Goal: Information Seeking & Learning: Learn about a topic

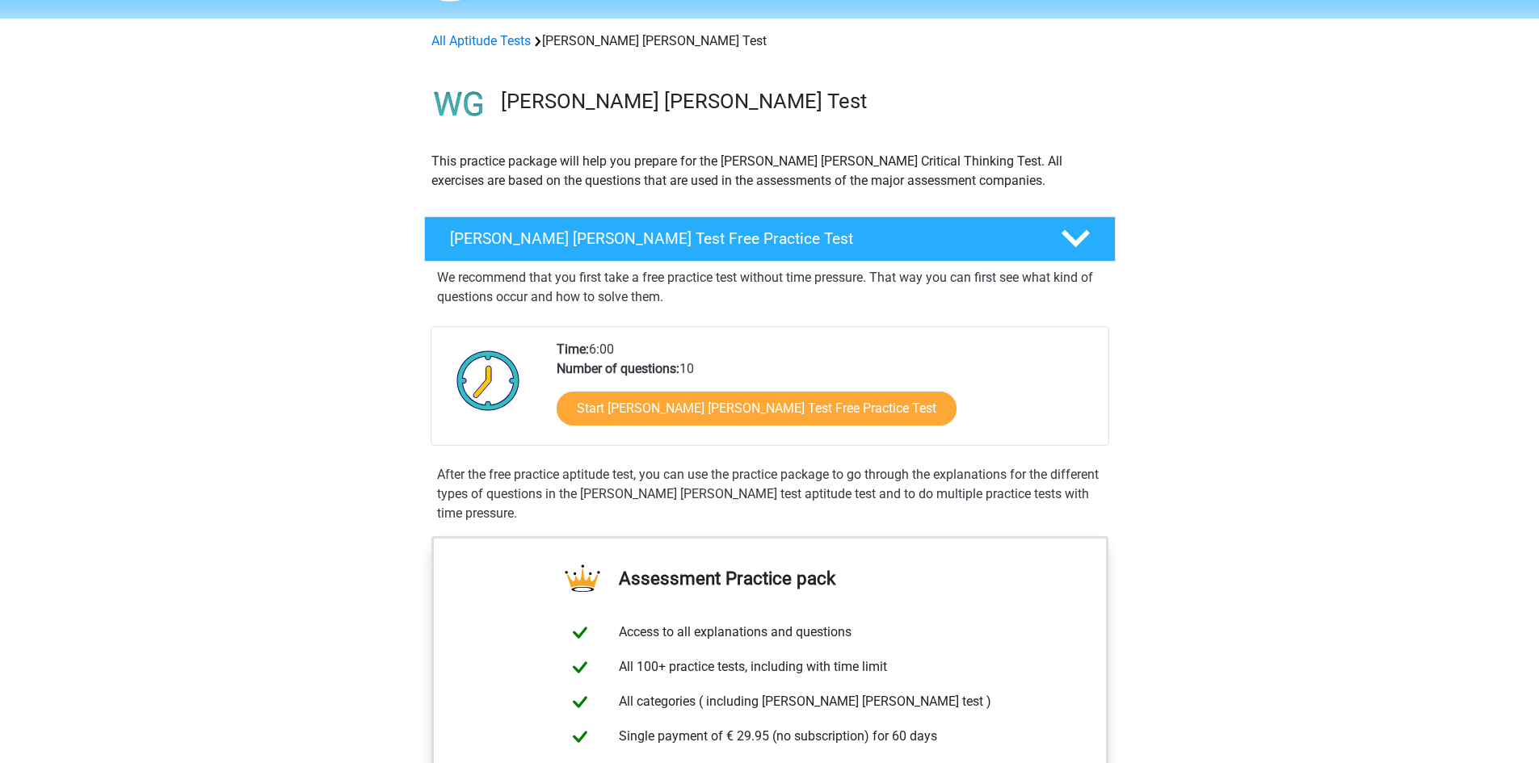
scroll to position [50, 0]
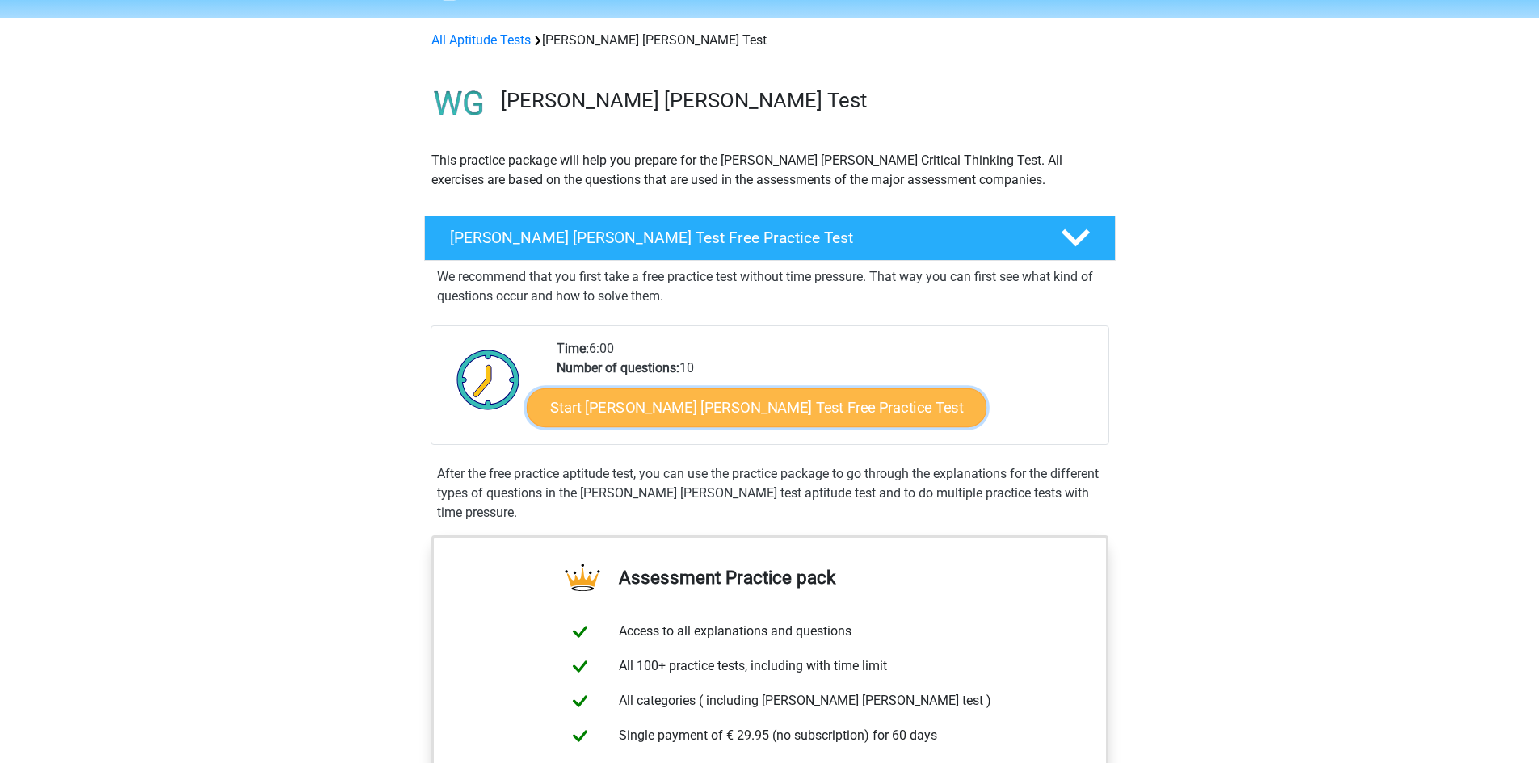
click at [702, 406] on link "Start [PERSON_NAME] [PERSON_NAME] Test Free Practice Test" at bounding box center [757, 408] width 460 height 39
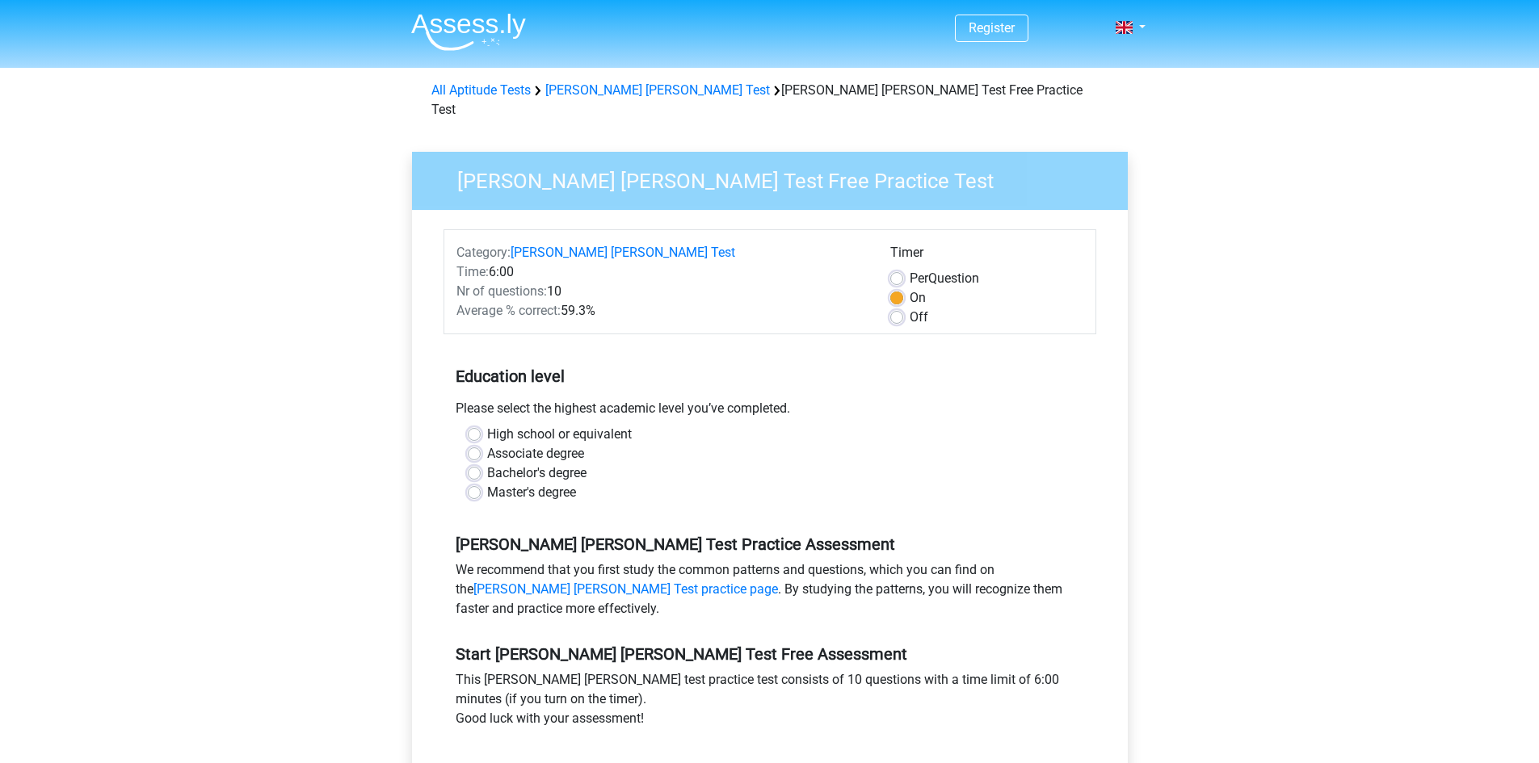
click at [897, 308] on div "Off" at bounding box center [986, 317] width 193 height 19
click at [487, 464] on label "Bachelor's degree" at bounding box center [536, 473] width 99 height 19
click at [472, 464] on input "Bachelor's degree" at bounding box center [474, 472] width 13 height 16
radio input "true"
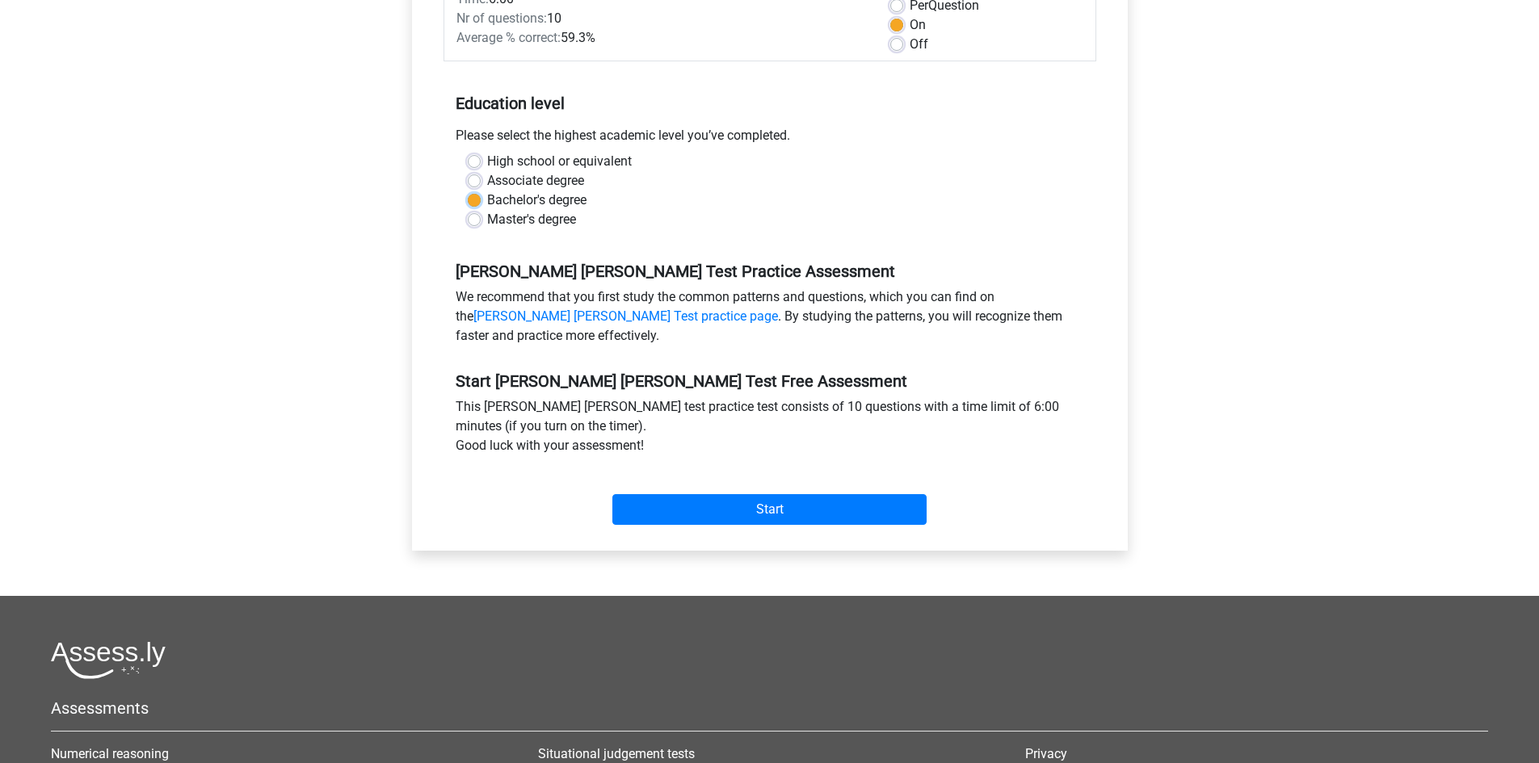
scroll to position [274, 0]
click at [768, 494] on input "Start" at bounding box center [769, 509] width 314 height 31
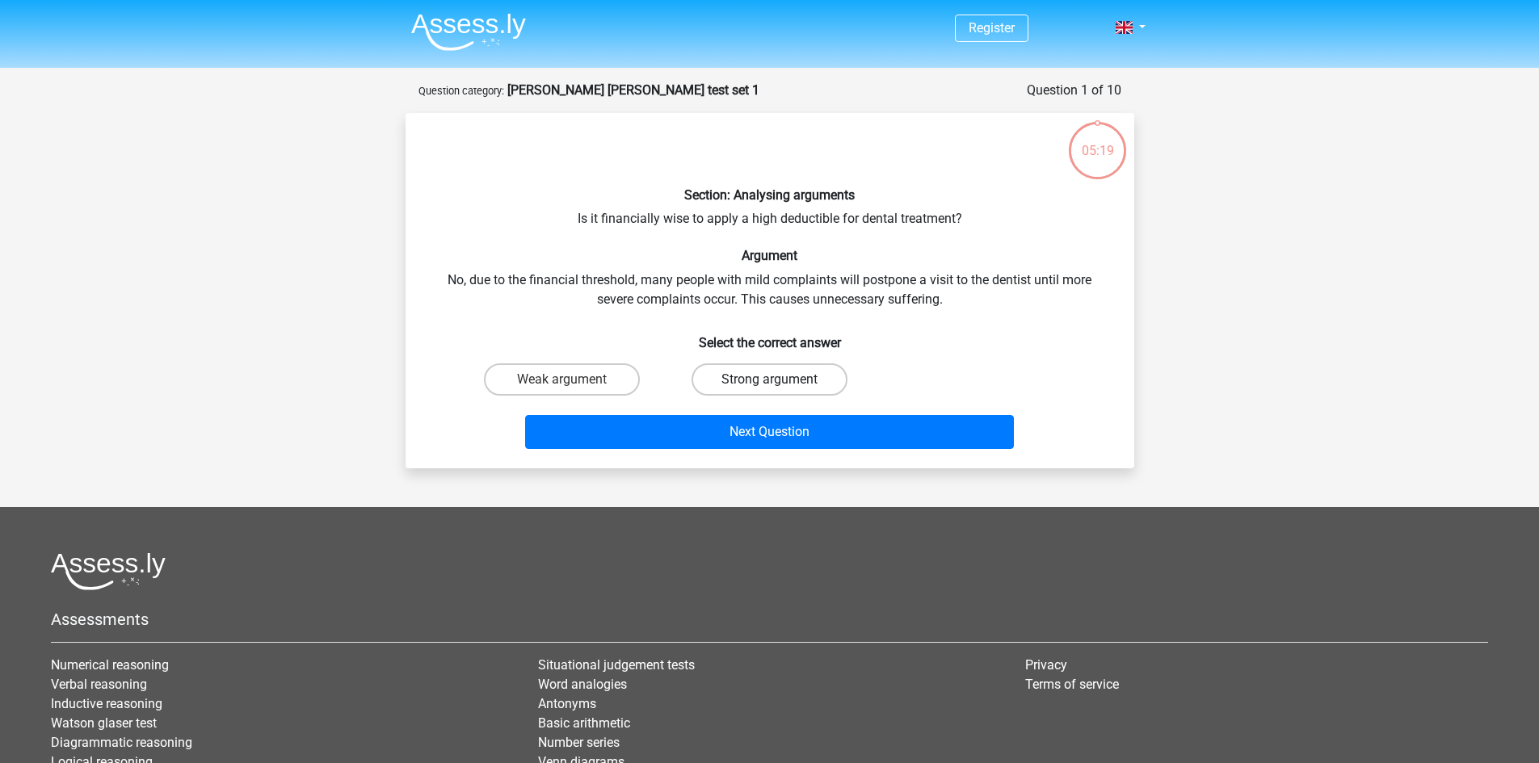
click at [817, 377] on label "Strong argument" at bounding box center [770, 380] width 156 height 32
click at [780, 380] on input "Strong argument" at bounding box center [774, 385] width 11 height 11
radio input "true"
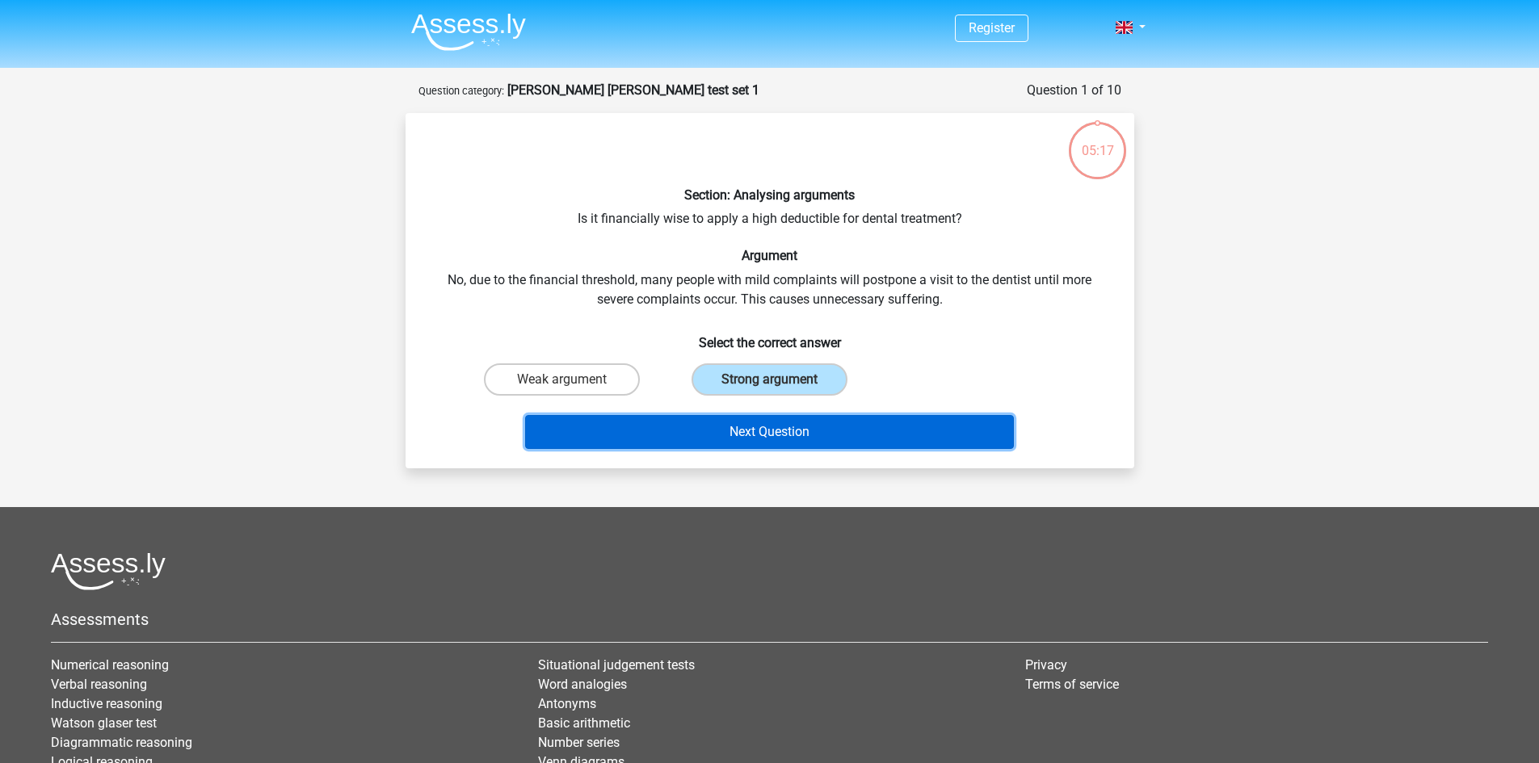
click at [835, 431] on button "Next Question" at bounding box center [769, 432] width 489 height 34
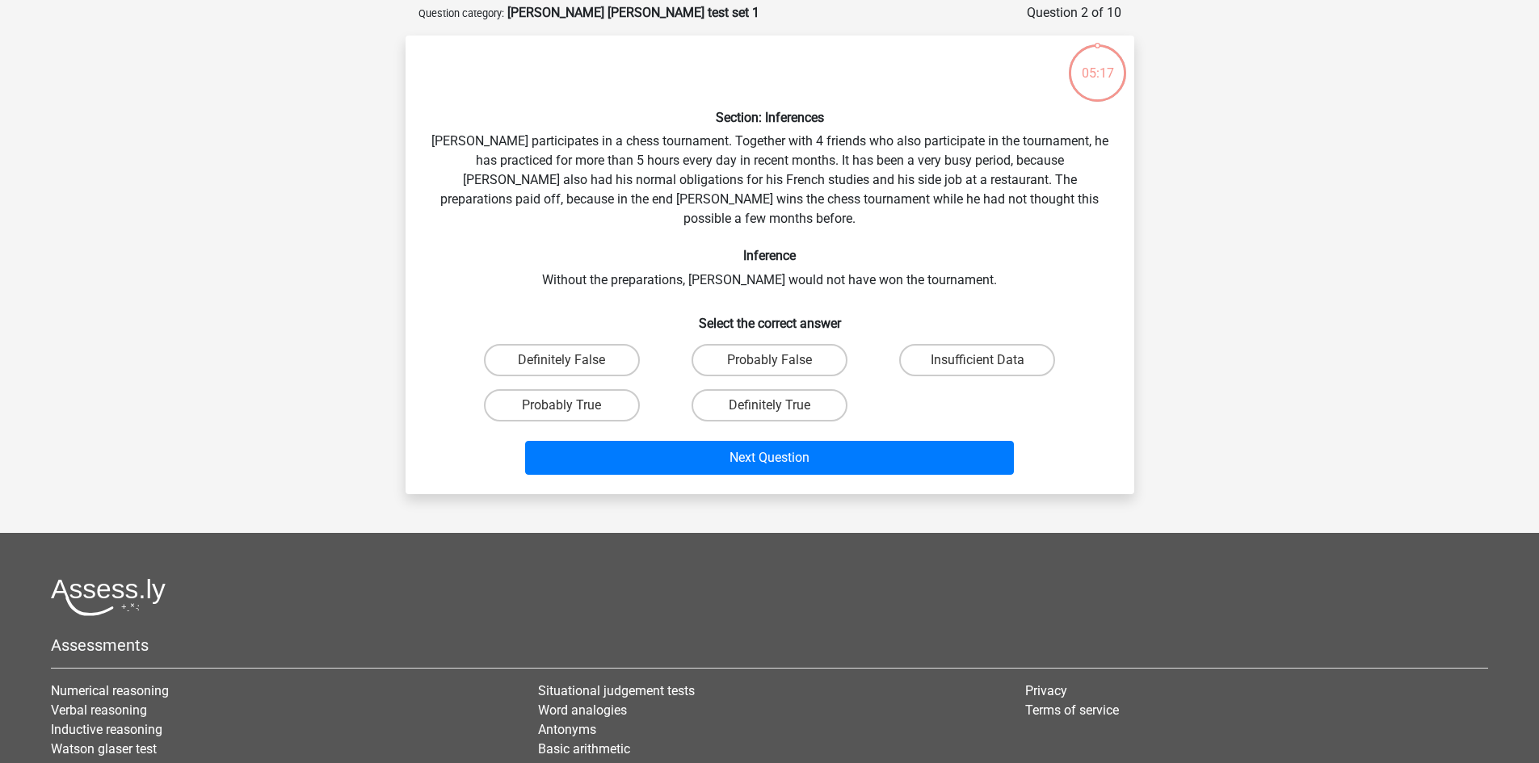
scroll to position [81, 0]
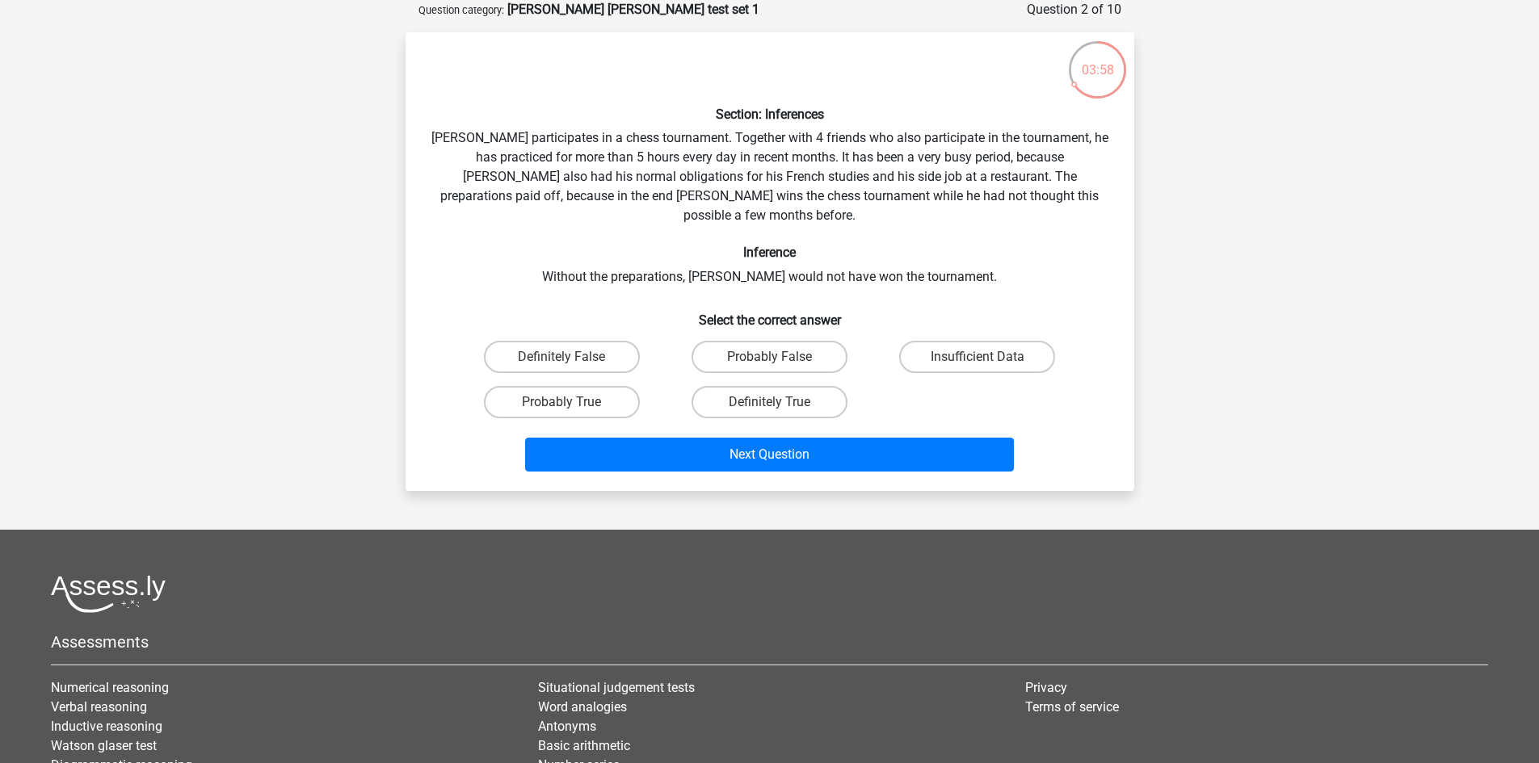
click at [987, 357] on input "Insufficient Data" at bounding box center [983, 362] width 11 height 11
radio input "true"
click at [770, 386] on label "Definitely True" at bounding box center [770, 402] width 156 height 32
click at [770, 402] on input "Definitely True" at bounding box center [774, 407] width 11 height 11
radio input "true"
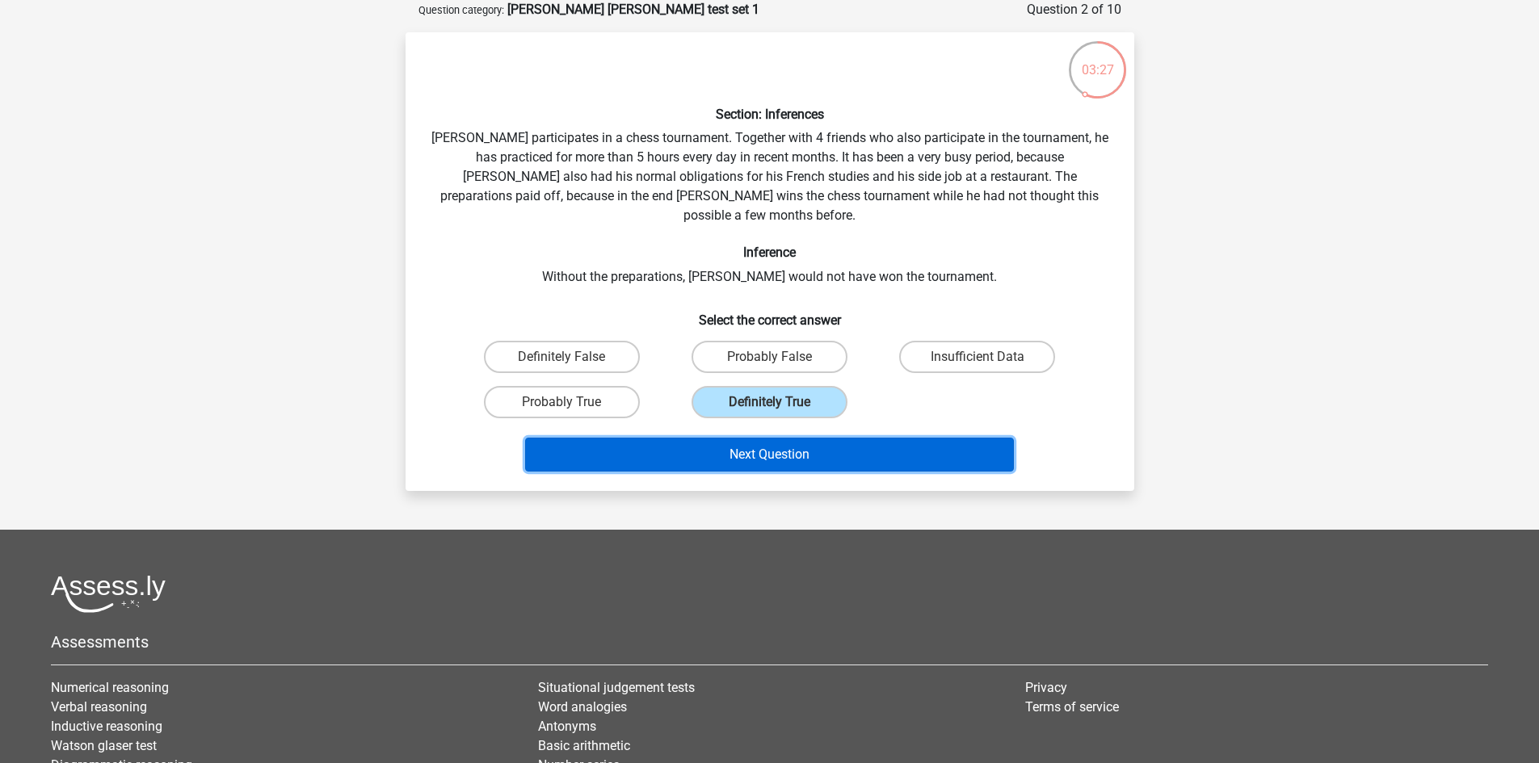
click at [797, 438] on button "Next Question" at bounding box center [769, 455] width 489 height 34
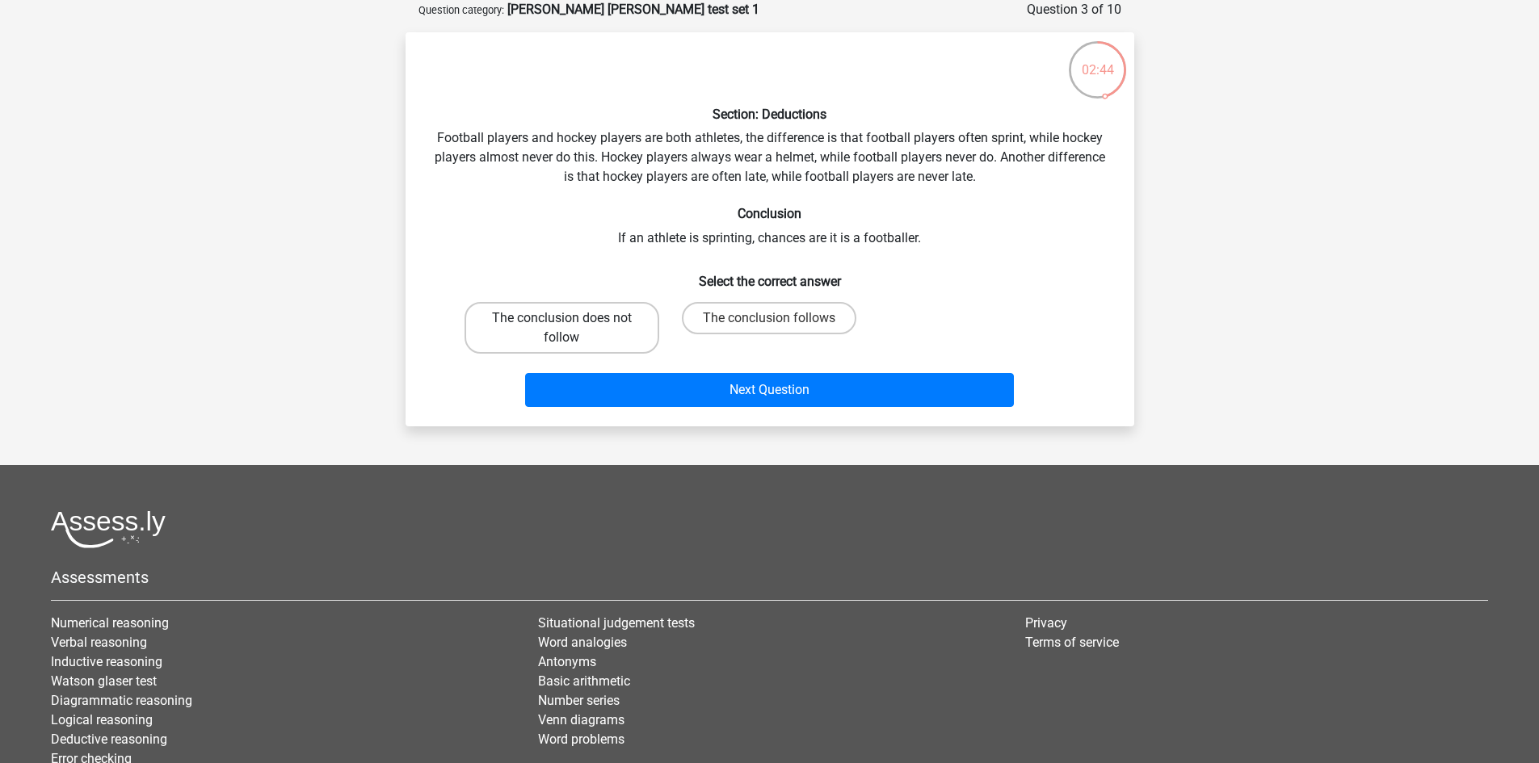
click at [612, 340] on label "The conclusion does not follow" at bounding box center [562, 328] width 195 height 52
click at [572, 329] on input "The conclusion does not follow" at bounding box center [566, 323] width 11 height 11
radio input "true"
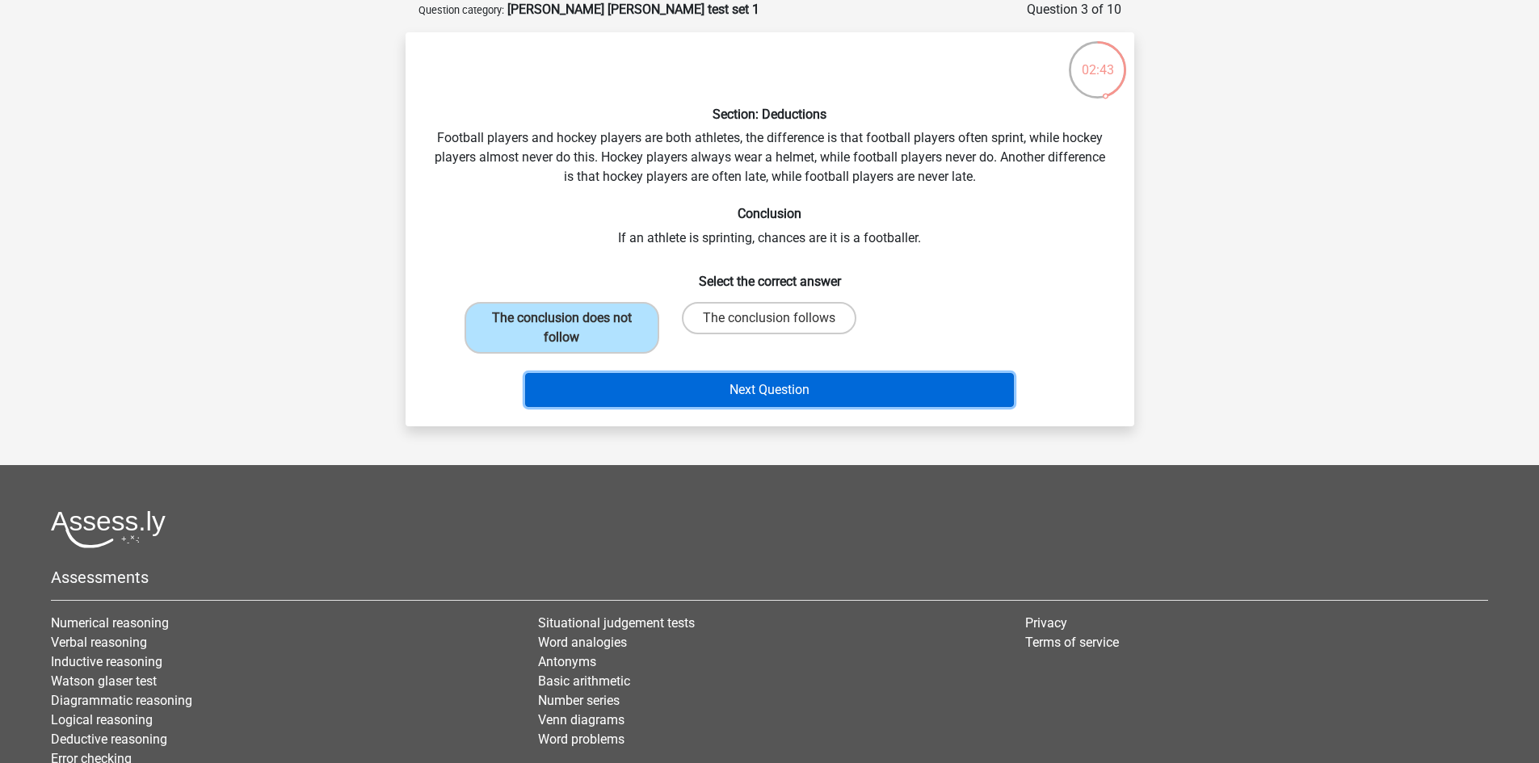
click at [776, 390] on button "Next Question" at bounding box center [769, 390] width 489 height 34
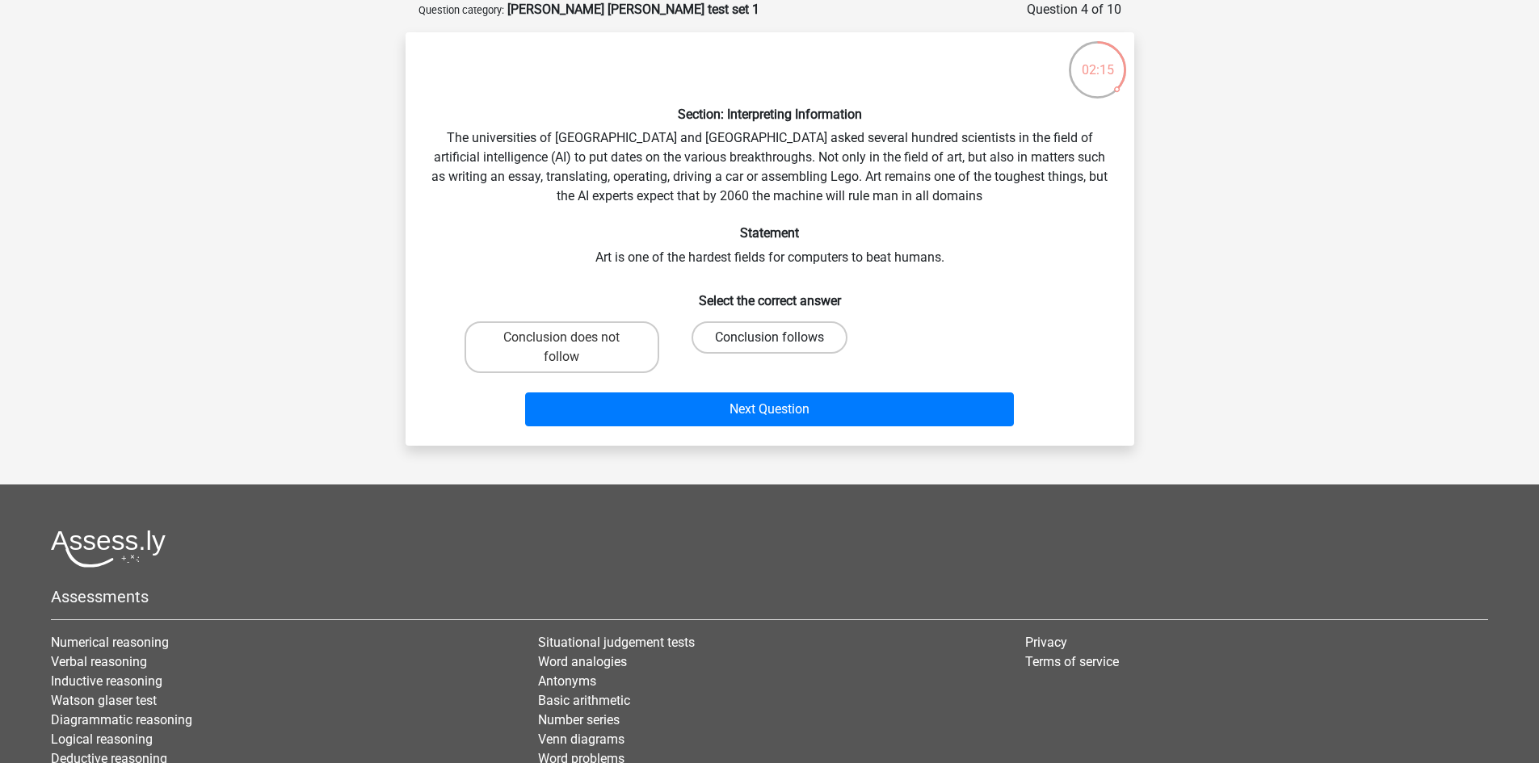
click at [718, 333] on label "Conclusion follows" at bounding box center [770, 338] width 156 height 32
click at [769, 338] on input "Conclusion follows" at bounding box center [774, 343] width 11 height 11
radio input "true"
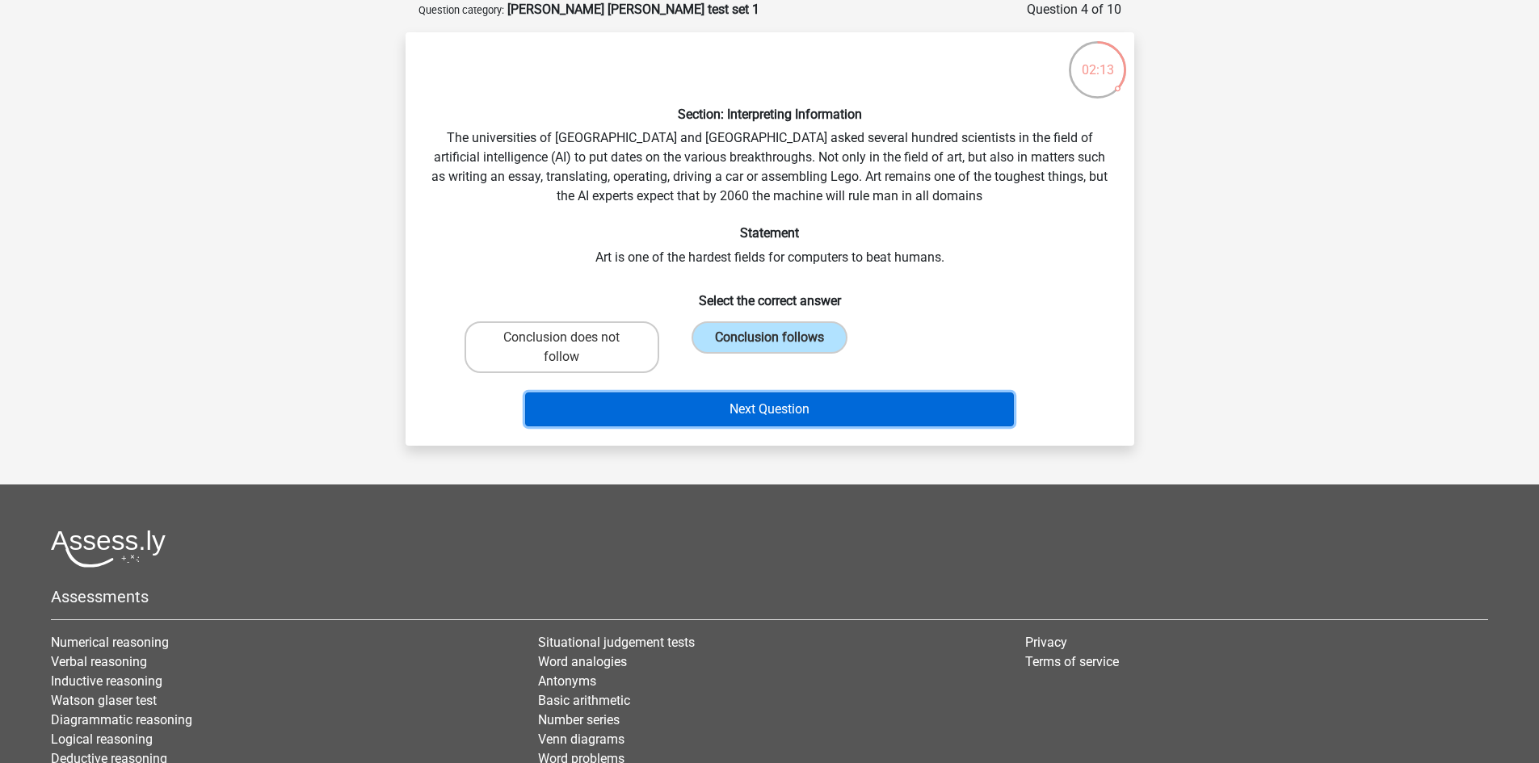
click at [774, 406] on button "Next Question" at bounding box center [769, 410] width 489 height 34
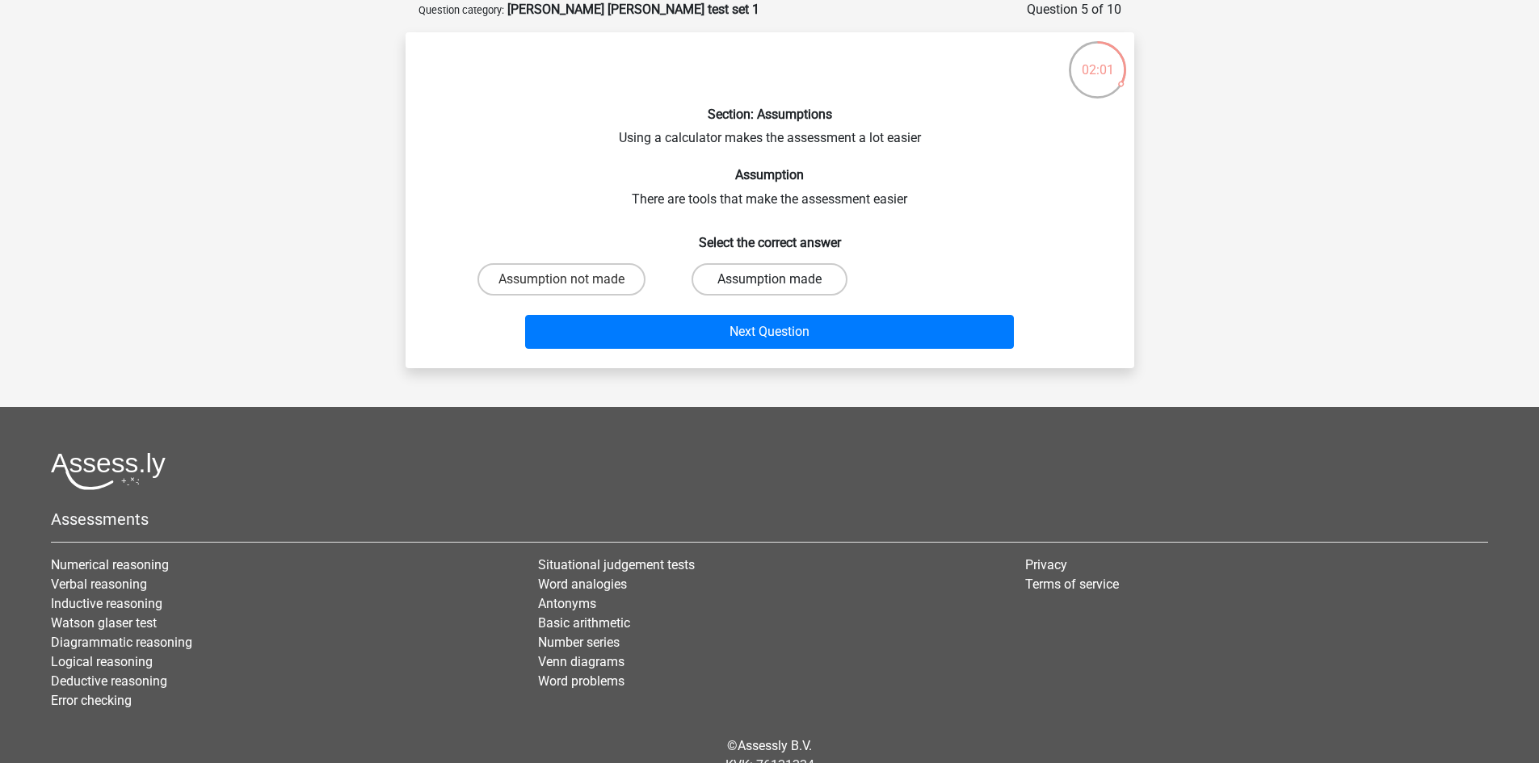
click at [805, 288] on label "Assumption made" at bounding box center [770, 279] width 156 height 32
click at [780, 288] on input "Assumption made" at bounding box center [774, 285] width 11 height 11
radio input "true"
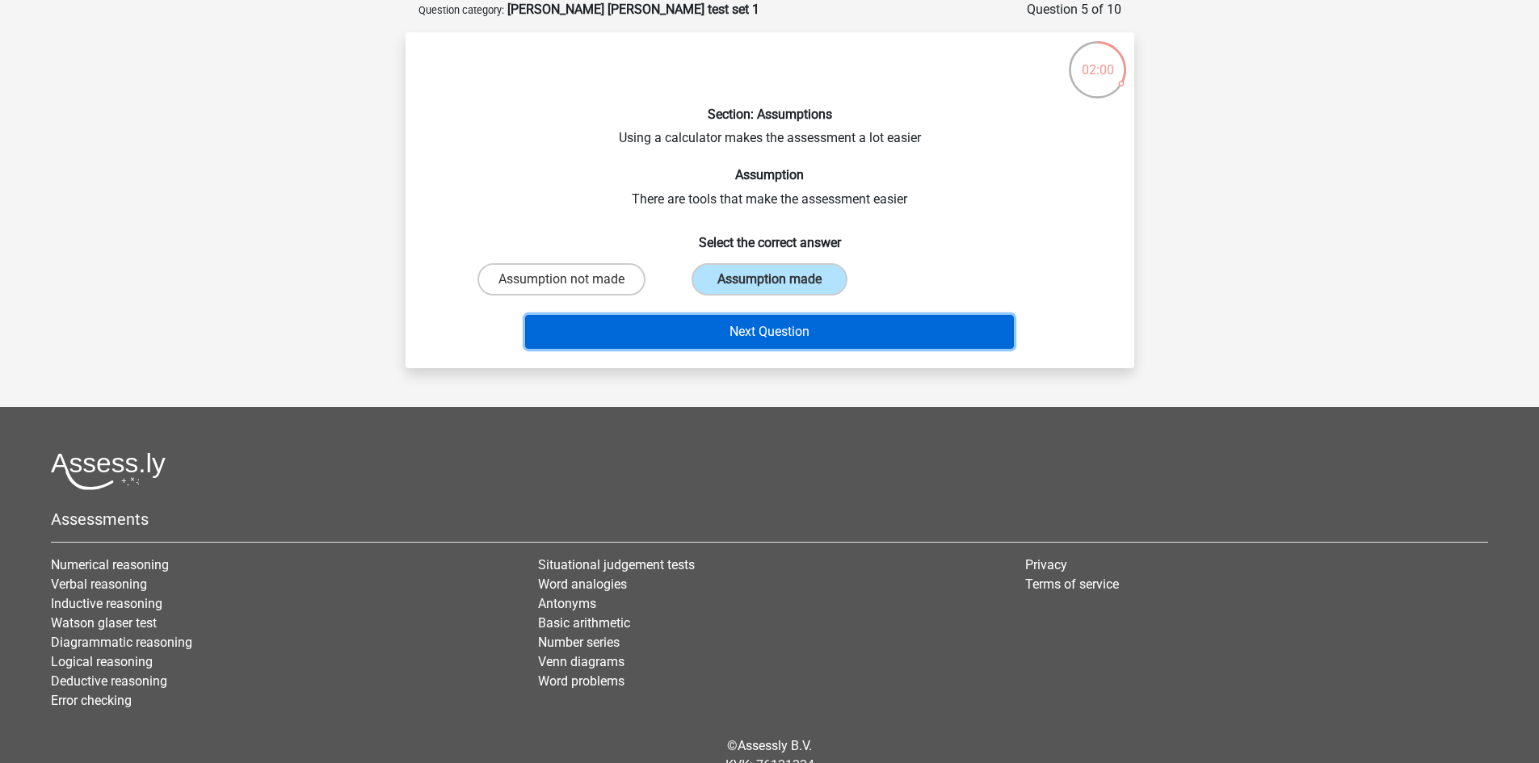
click at [842, 326] on button "Next Question" at bounding box center [769, 332] width 489 height 34
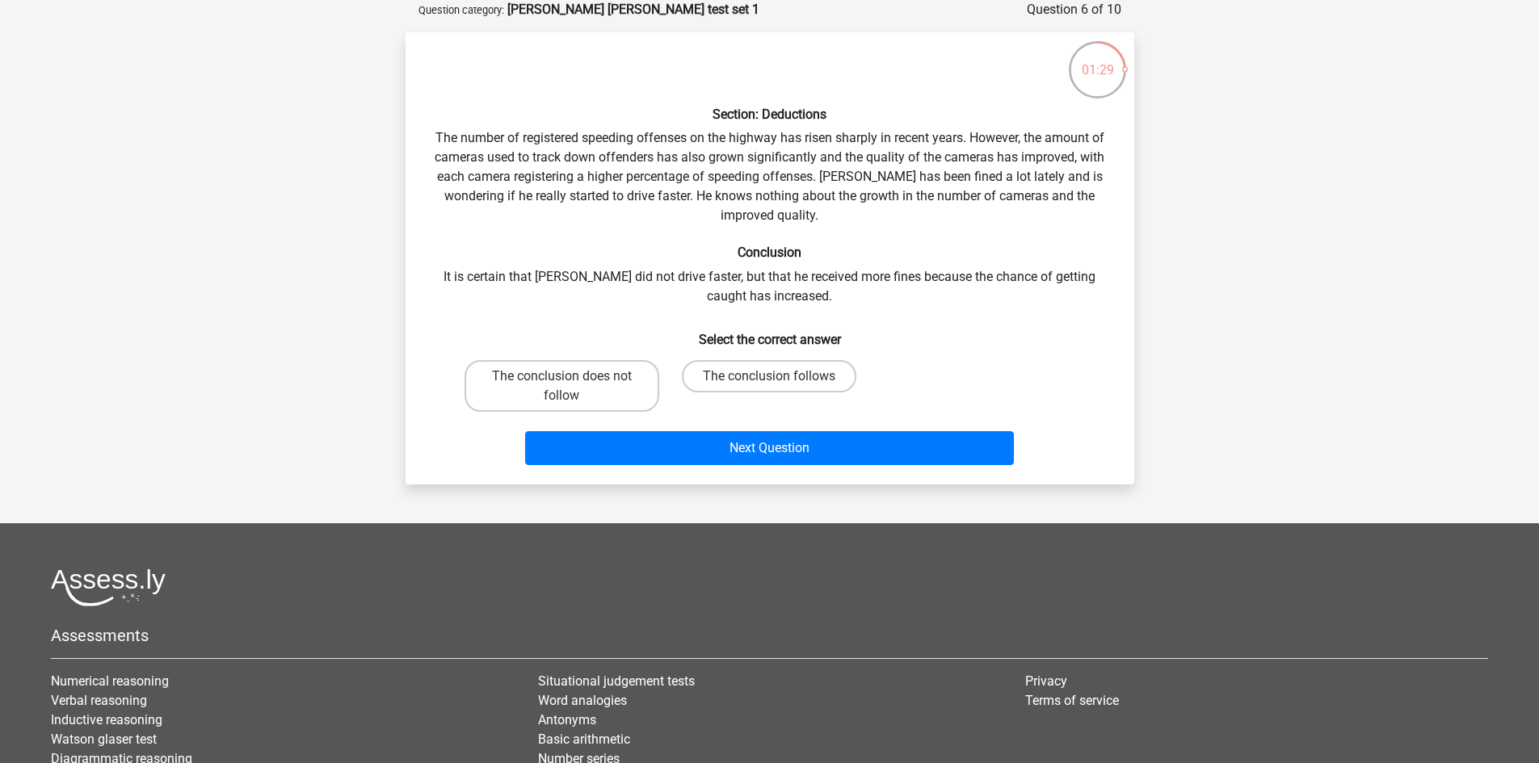
click at [565, 352] on div "Section: Deductions The number of registered speeding offenses on the highway h…" at bounding box center [770, 258] width 716 height 427
click at [597, 392] on label "The conclusion does not follow" at bounding box center [562, 386] width 195 height 52
click at [572, 387] on input "The conclusion does not follow" at bounding box center [566, 381] width 11 height 11
radio input "true"
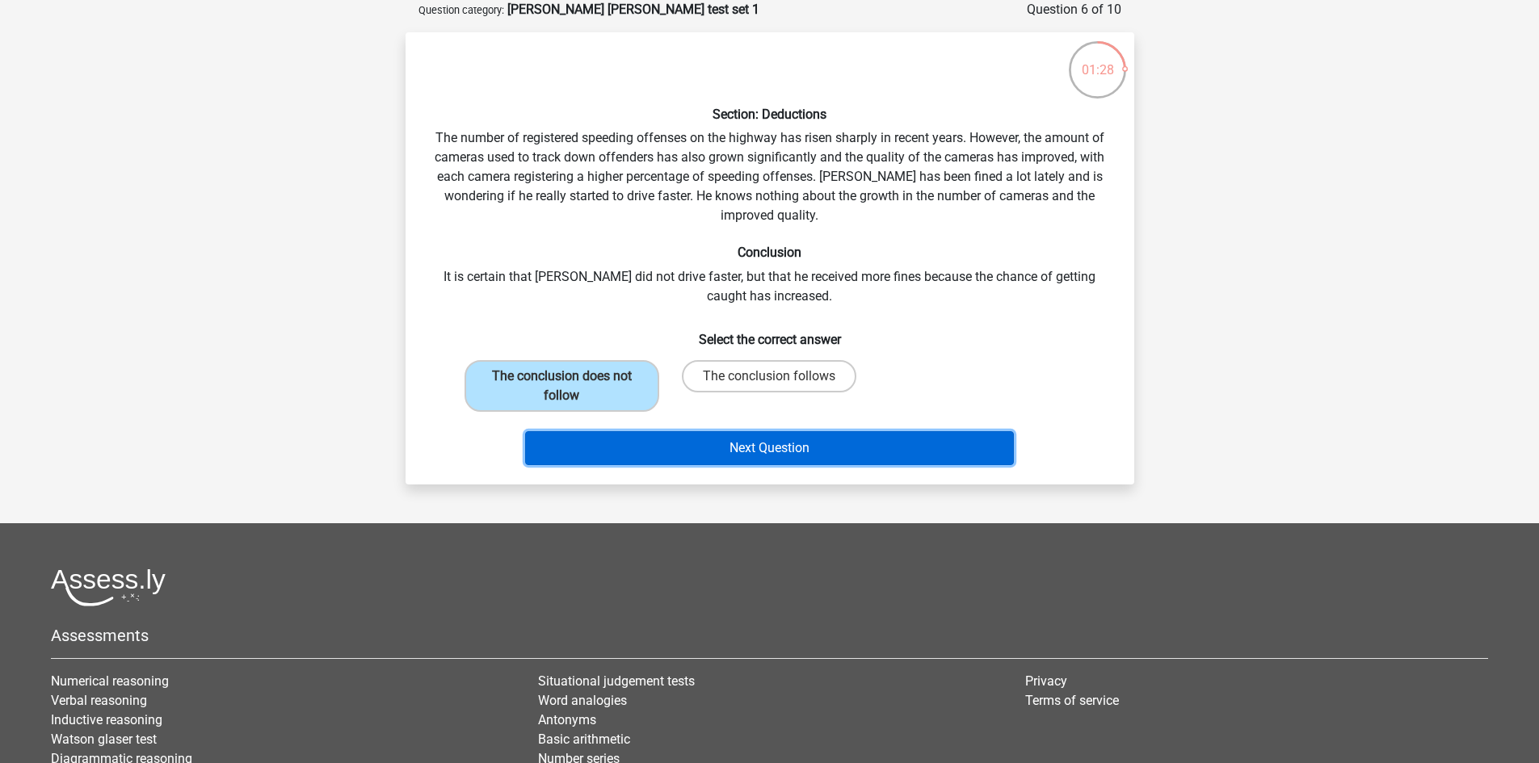
click at [764, 446] on button "Next Question" at bounding box center [769, 448] width 489 height 34
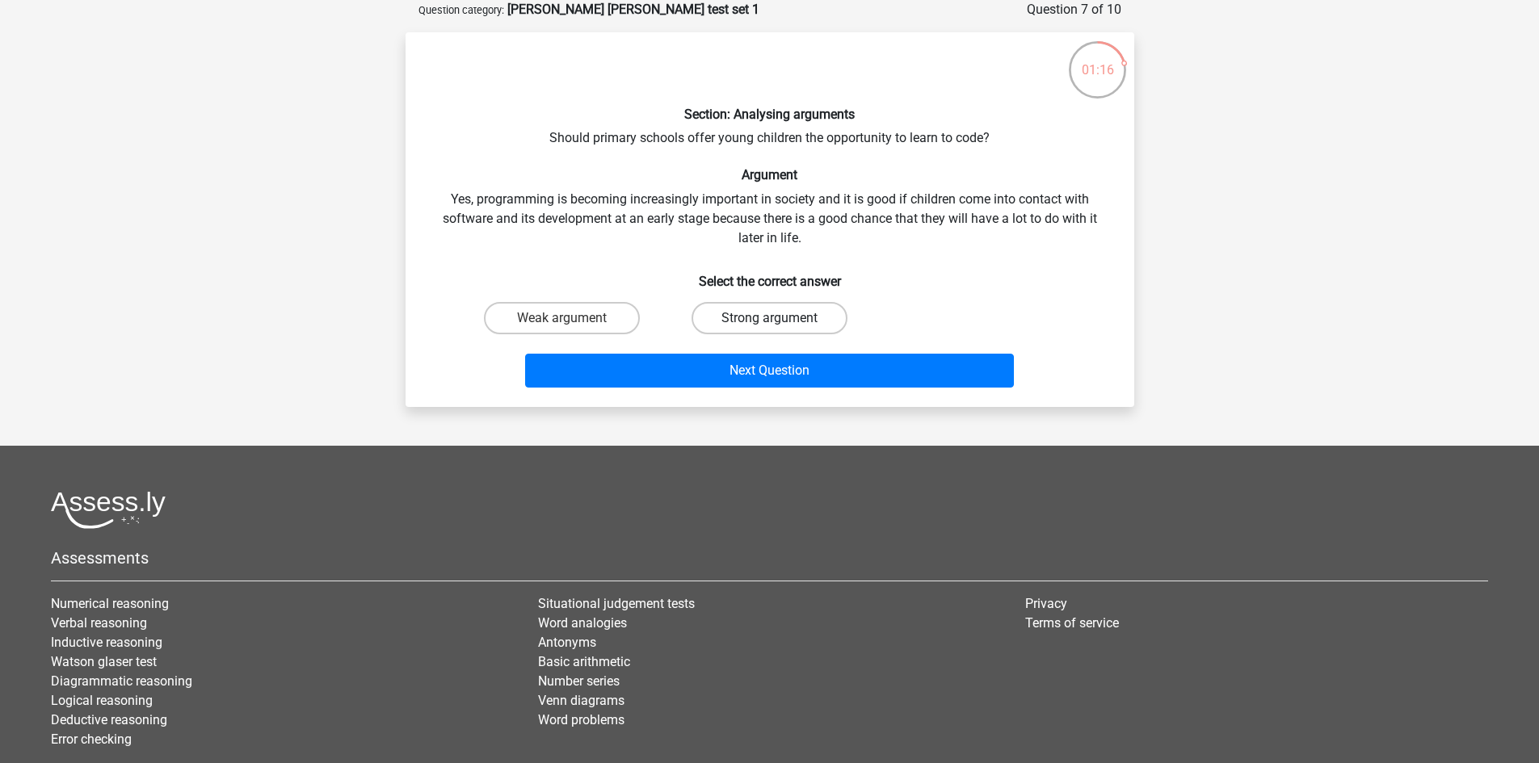
click at [800, 317] on label "Strong argument" at bounding box center [770, 318] width 156 height 32
click at [780, 318] on input "Strong argument" at bounding box center [774, 323] width 11 height 11
radio input "true"
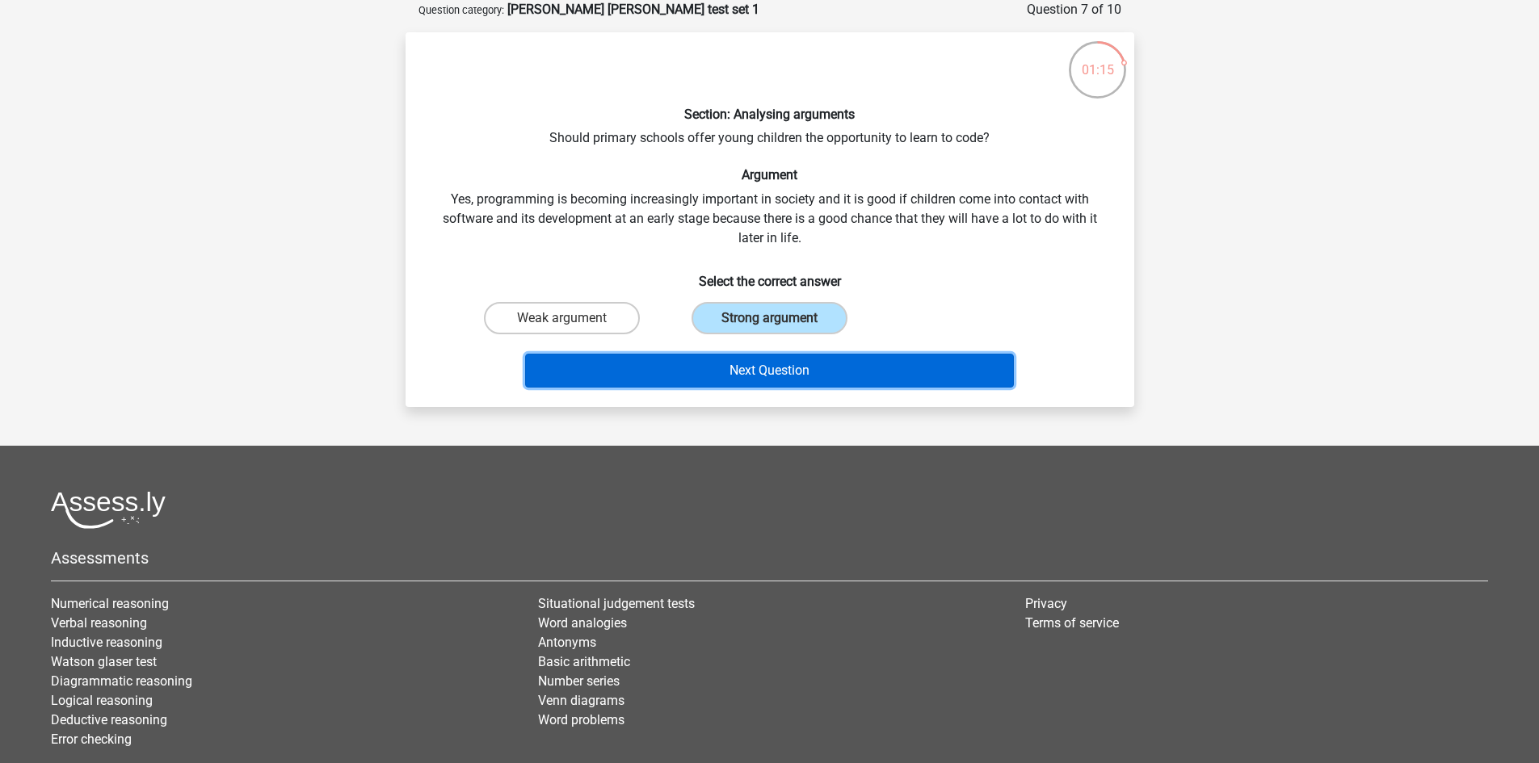
click at [824, 363] on button "Next Question" at bounding box center [769, 371] width 489 height 34
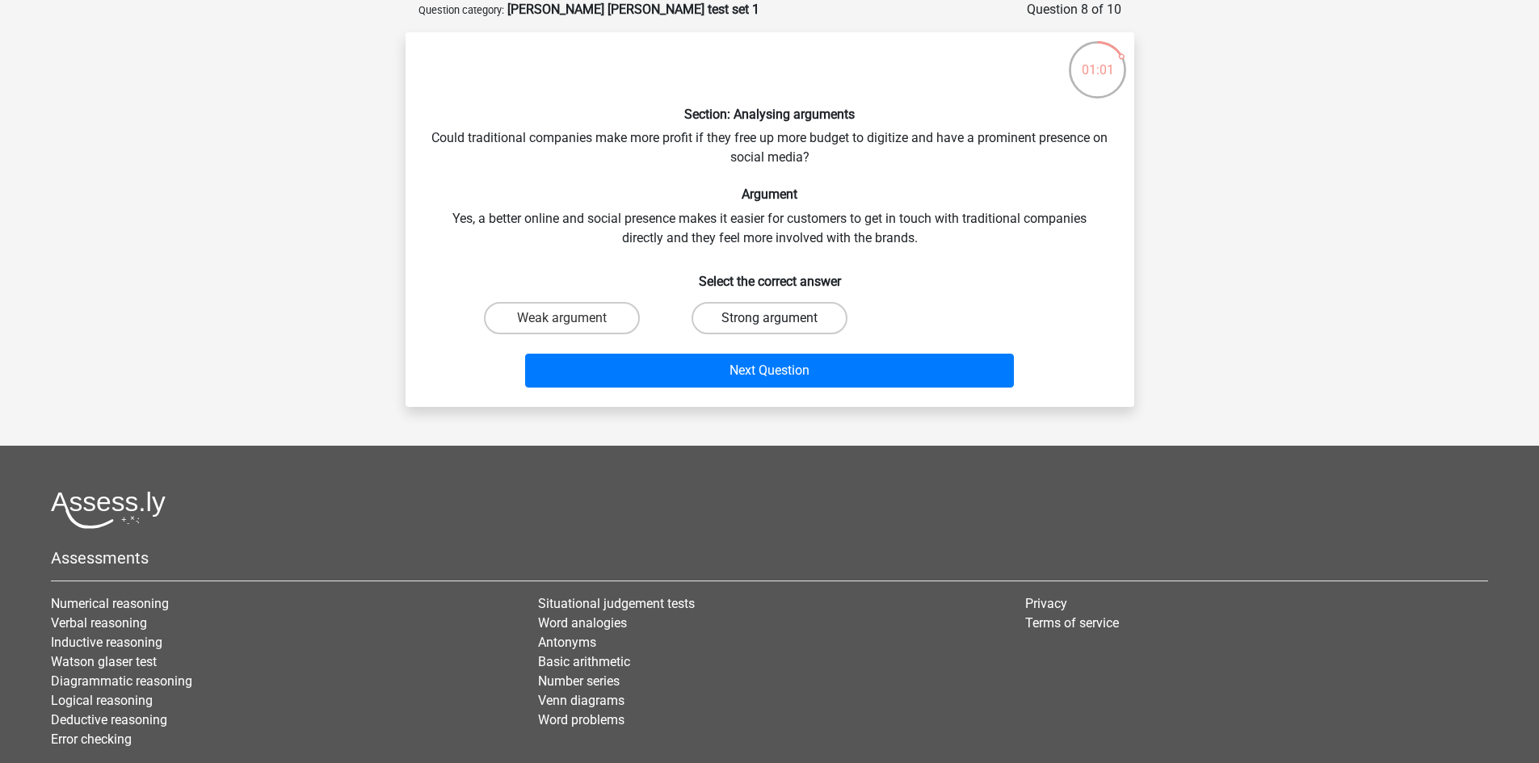
click at [788, 314] on label "Strong argument" at bounding box center [770, 318] width 156 height 32
click at [780, 318] on input "Strong argument" at bounding box center [774, 323] width 11 height 11
radio input "true"
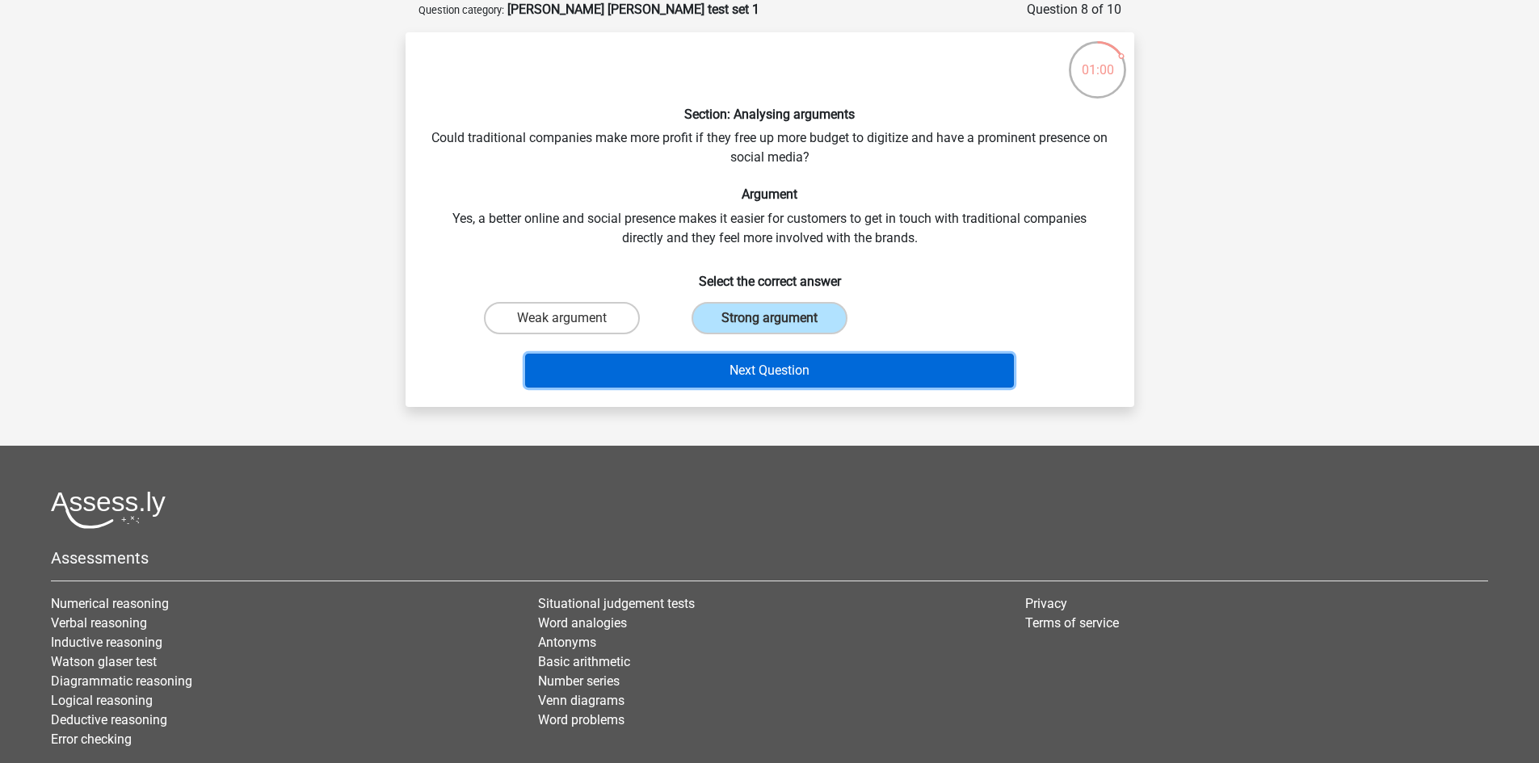
click at [804, 362] on button "Next Question" at bounding box center [769, 371] width 489 height 34
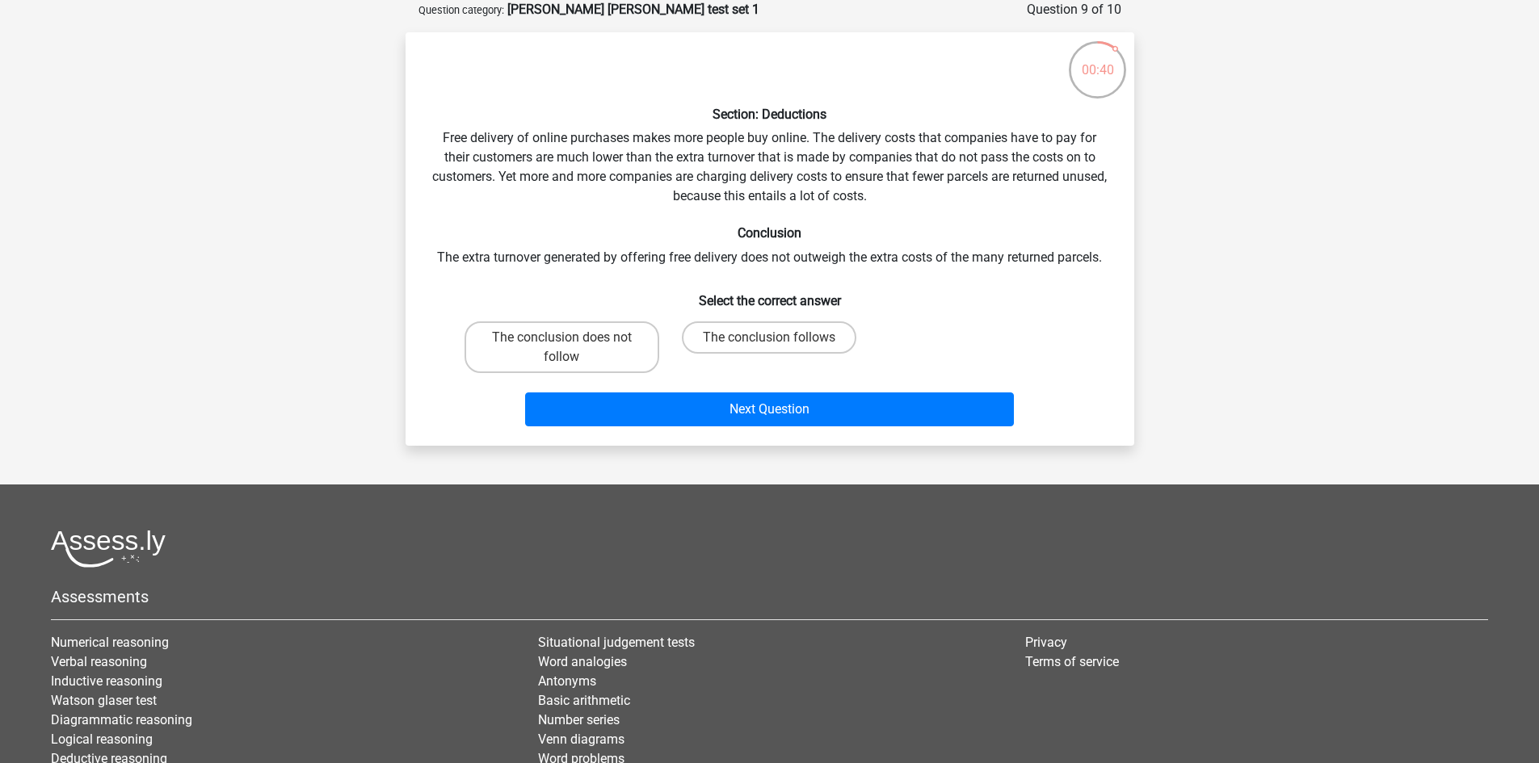
click at [807, 389] on div "Next Question" at bounding box center [769, 406] width 677 height 53
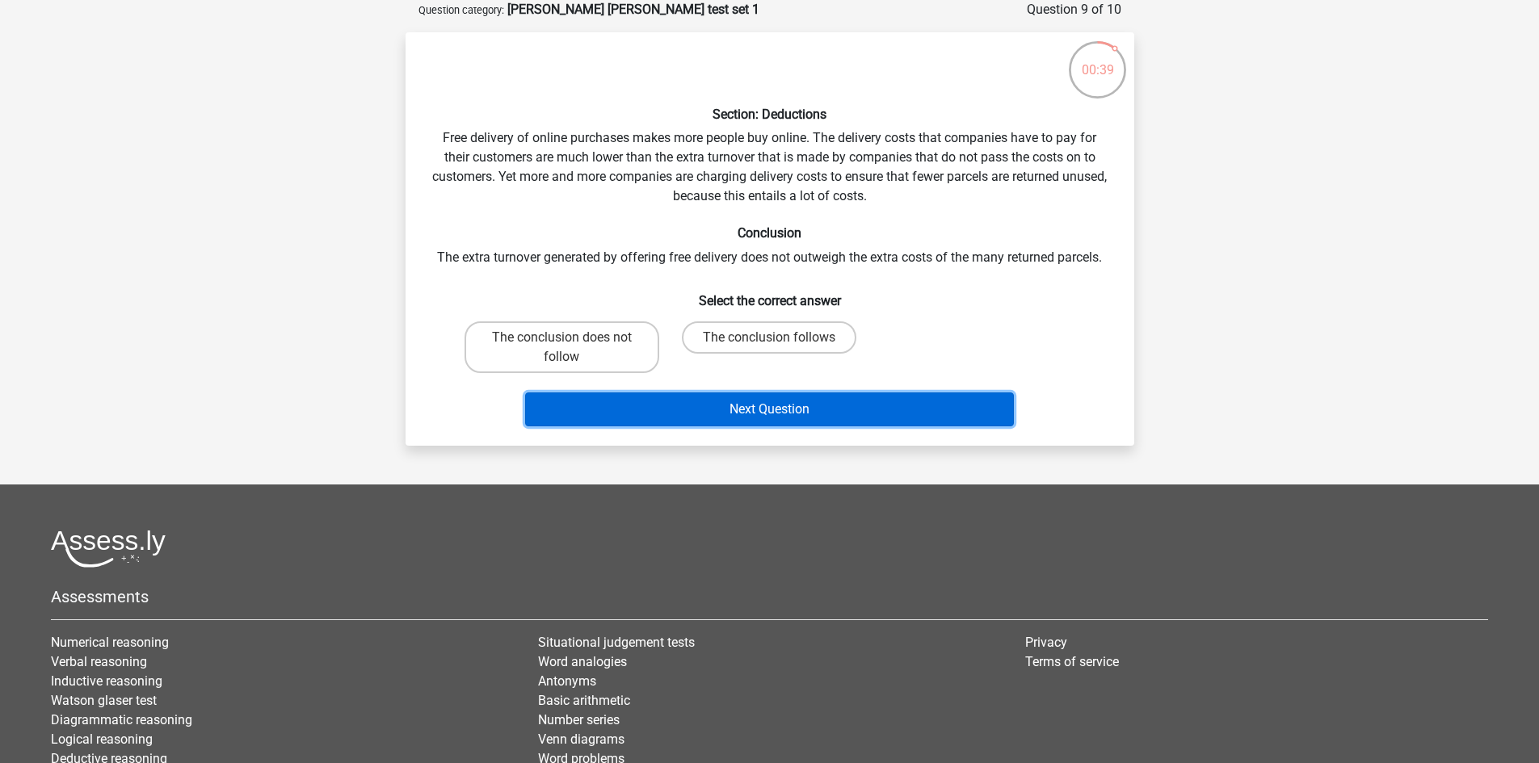
click at [822, 403] on button "Next Question" at bounding box center [769, 410] width 489 height 34
click at [718, 403] on button "Next Question" at bounding box center [769, 410] width 489 height 34
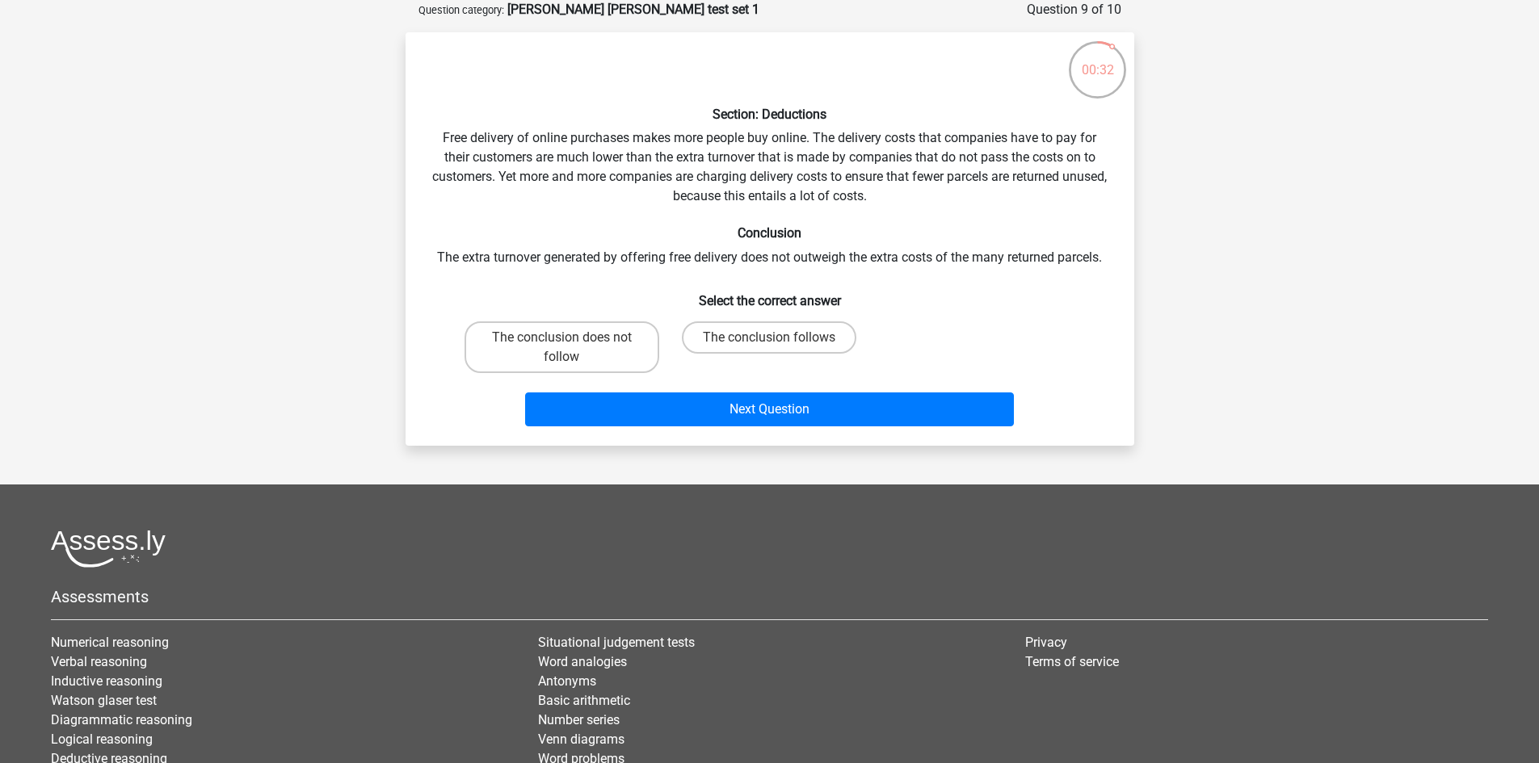
click at [673, 246] on div "Section: Deductions Free delivery of online purchases makes more people buy onl…" at bounding box center [770, 239] width 716 height 388
click at [818, 330] on label "The conclusion follows" at bounding box center [769, 338] width 174 height 32
click at [780, 338] on input "The conclusion follows" at bounding box center [774, 343] width 11 height 11
radio input "true"
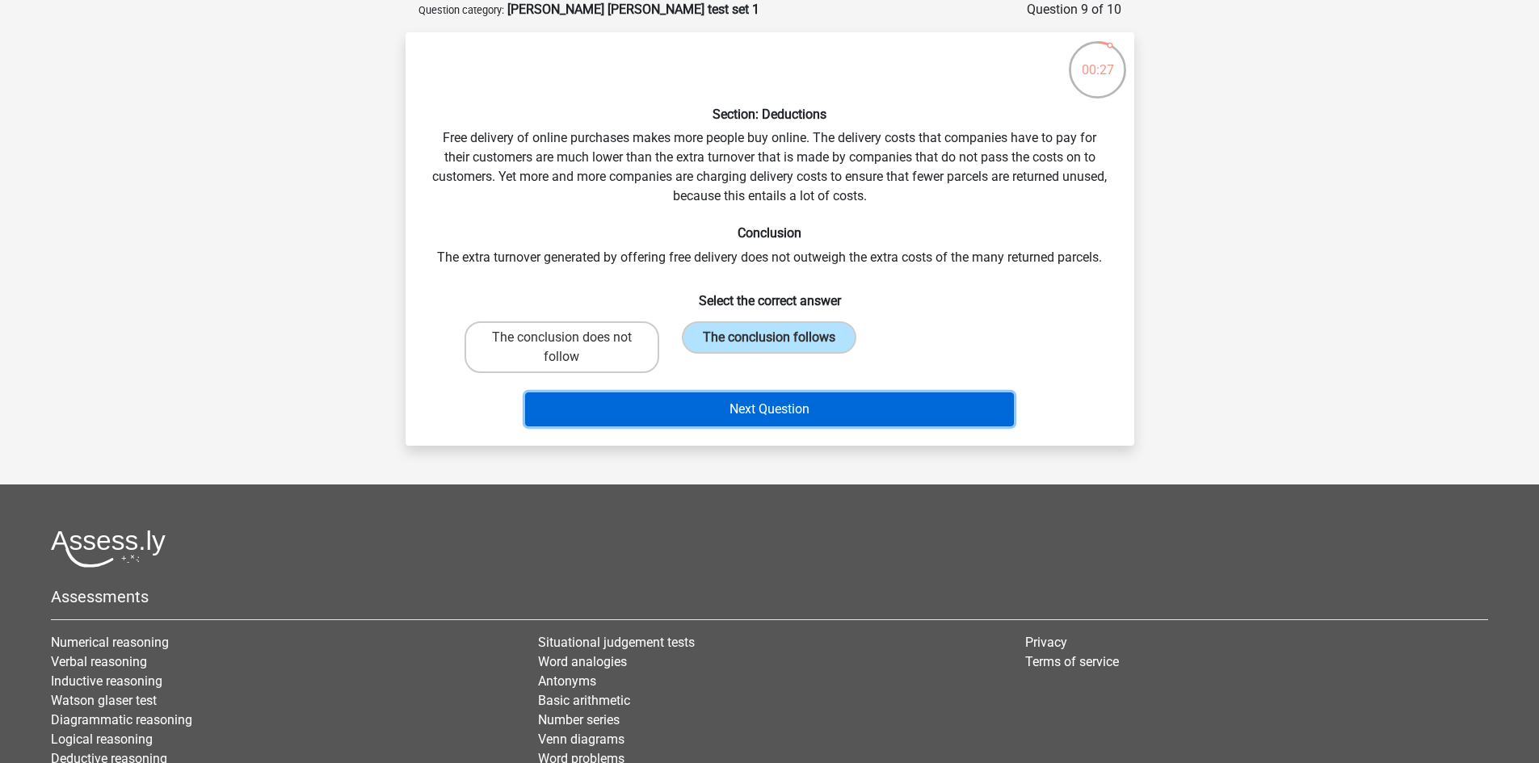
click at [869, 418] on button "Next Question" at bounding box center [769, 410] width 489 height 34
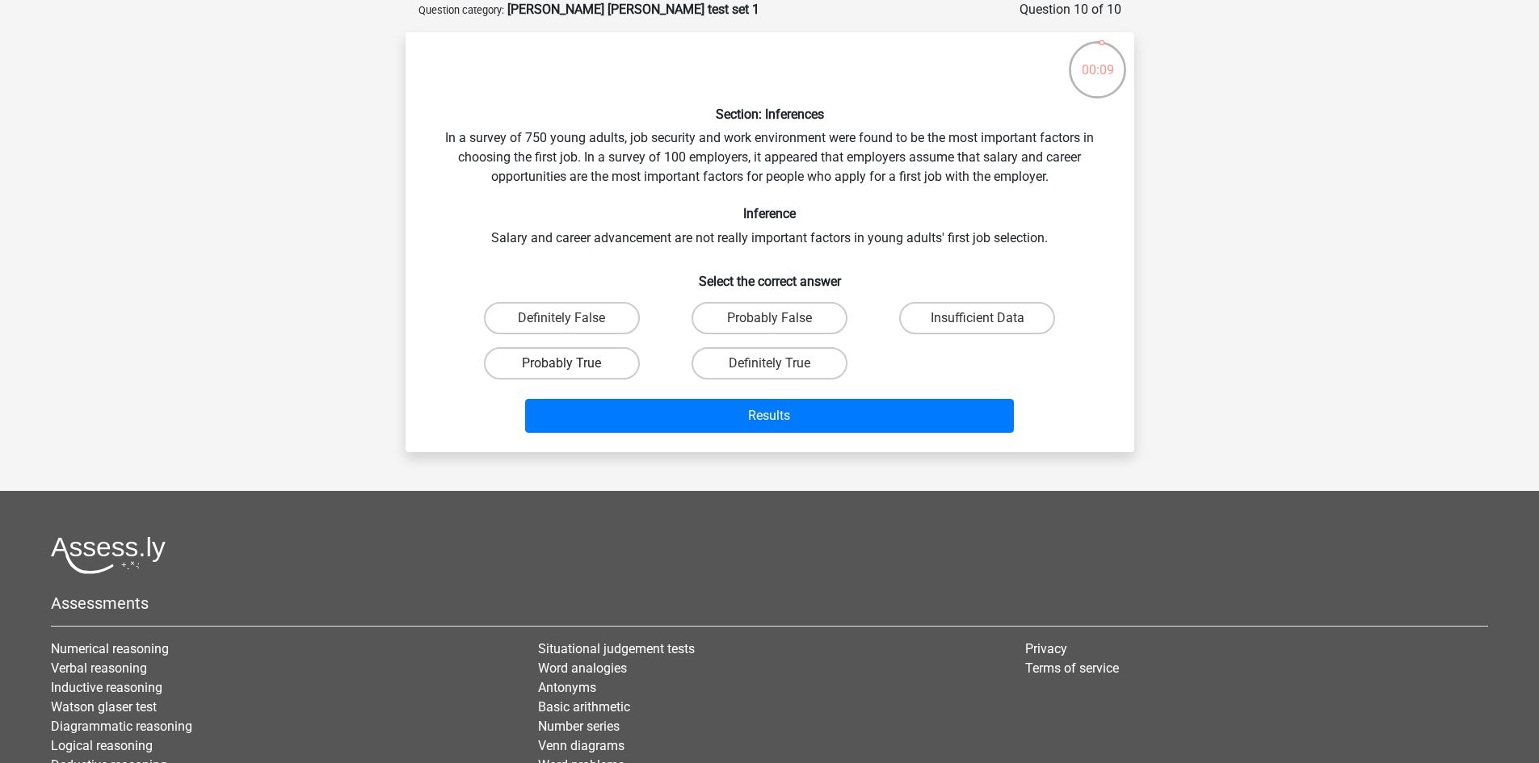
click at [621, 367] on label "Probably True" at bounding box center [562, 363] width 156 height 32
click at [572, 367] on input "Probably True" at bounding box center [566, 369] width 11 height 11
radio input "true"
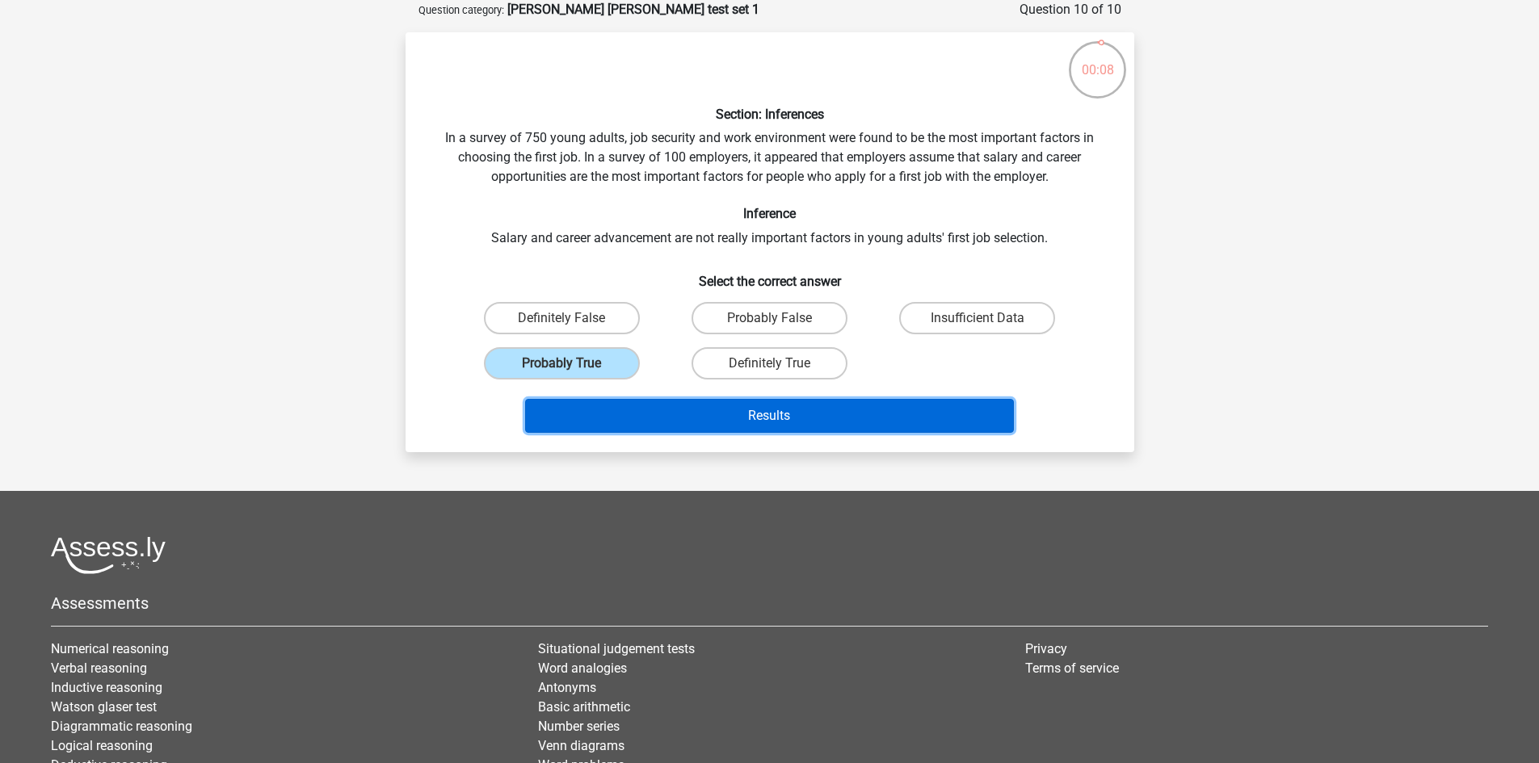
click at [784, 407] on button "Results" at bounding box center [769, 416] width 489 height 34
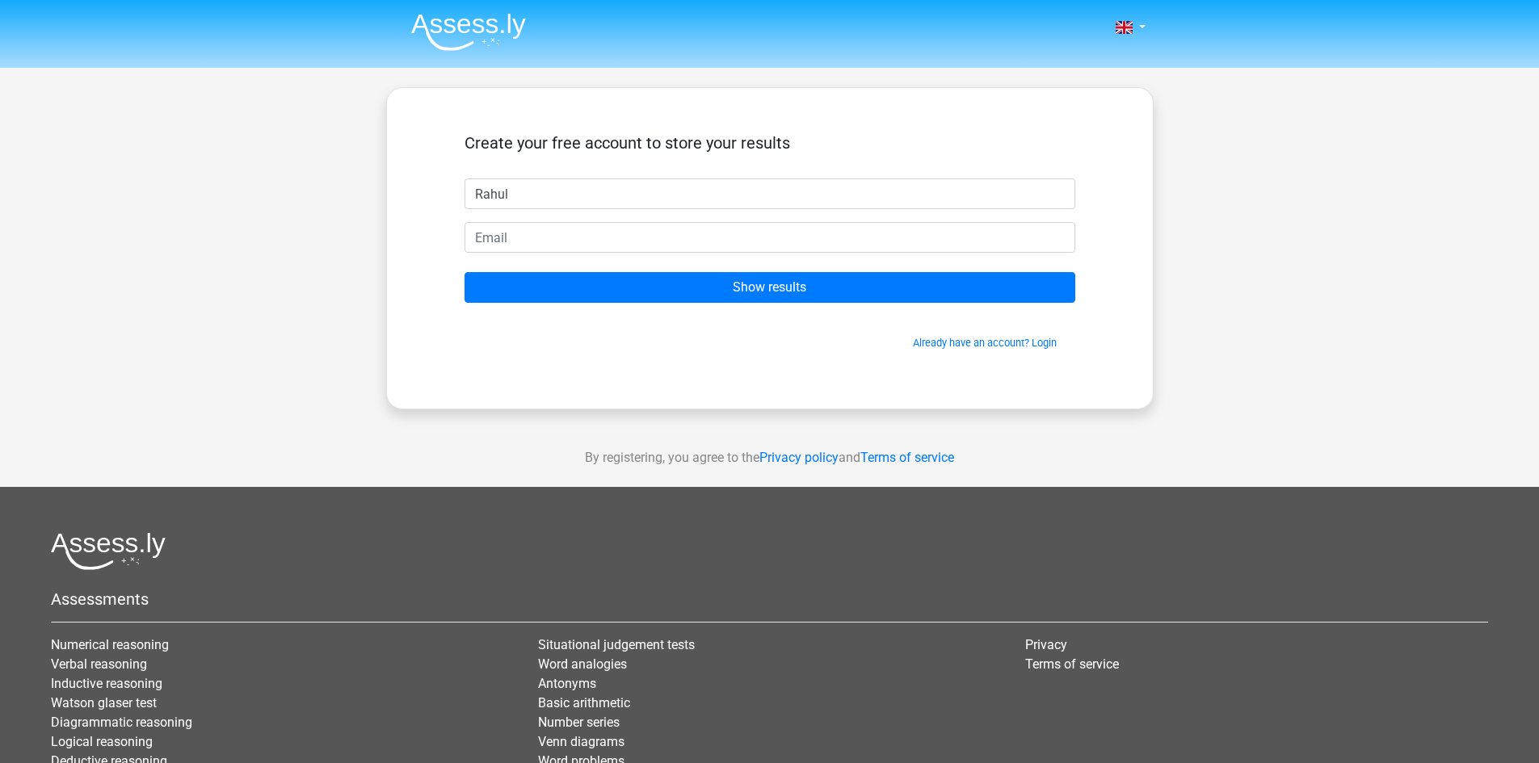
type input "Rahul"
click at [566, 240] on input "email" at bounding box center [770, 237] width 611 height 31
type input "rahuladrianjames@gmail.com"
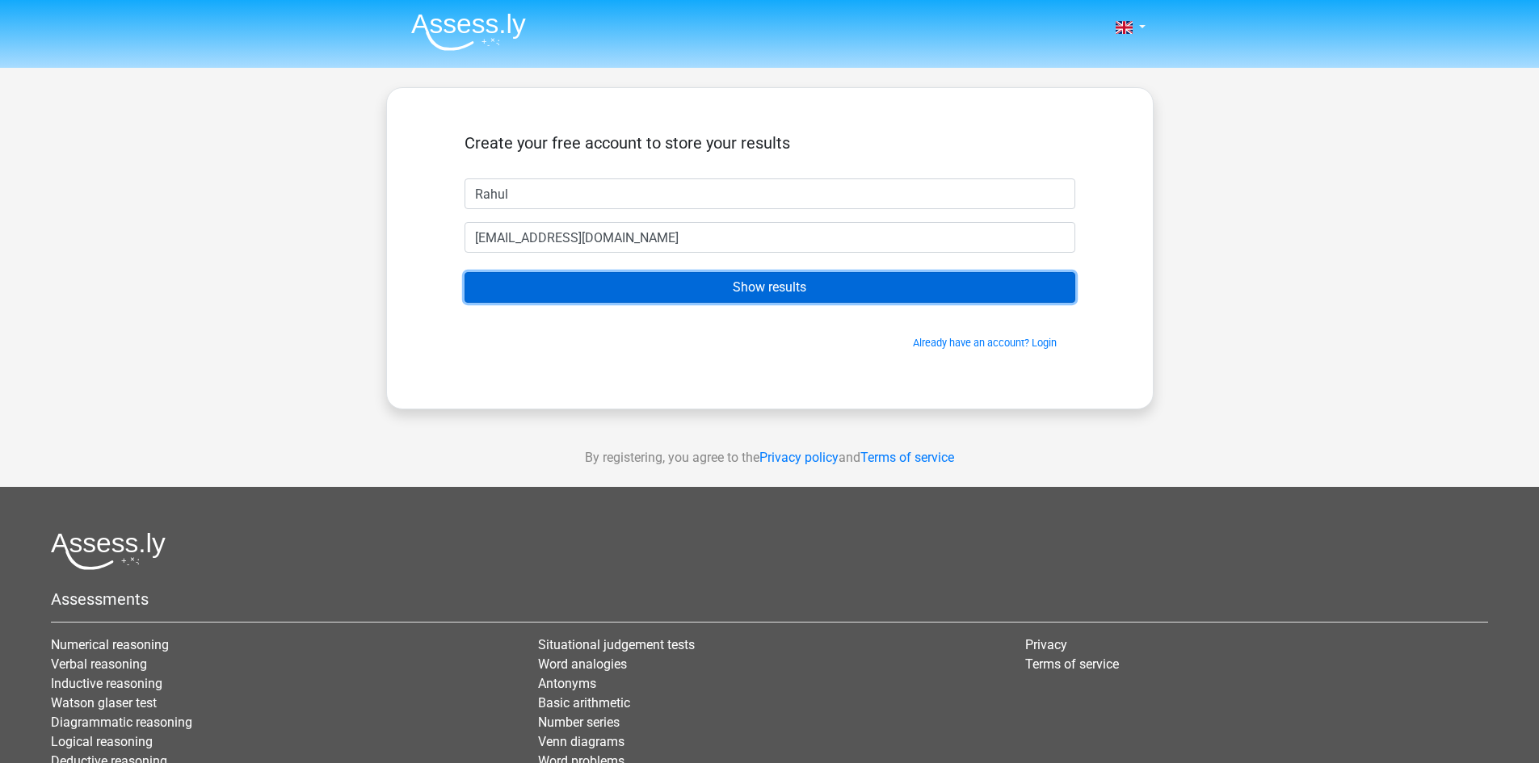
click at [647, 289] on input "Show results" at bounding box center [770, 287] width 611 height 31
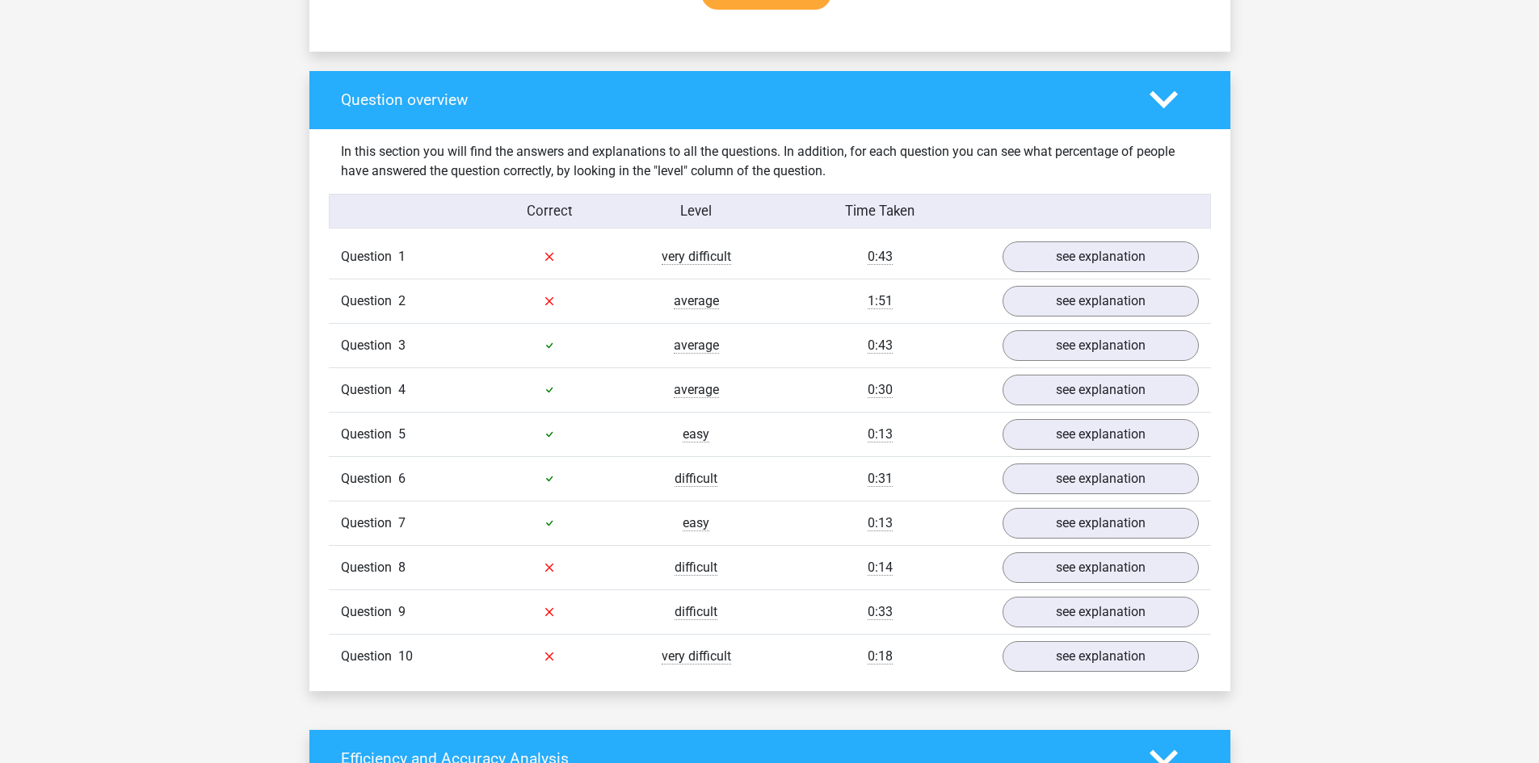
scroll to position [1139, 0]
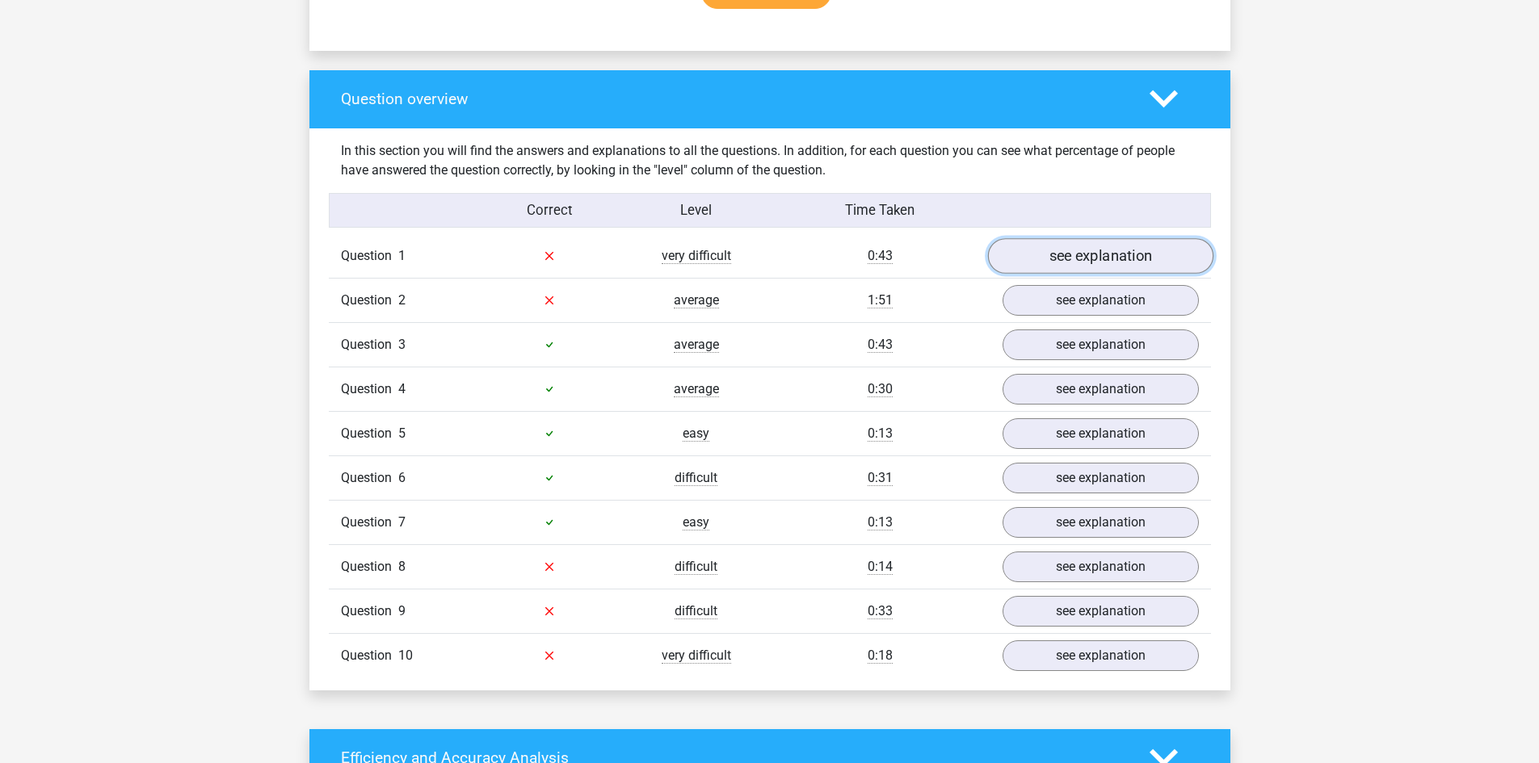
click at [1068, 246] on link "see explanation" at bounding box center [1099, 256] width 225 height 36
